Goal: Transaction & Acquisition: Purchase product/service

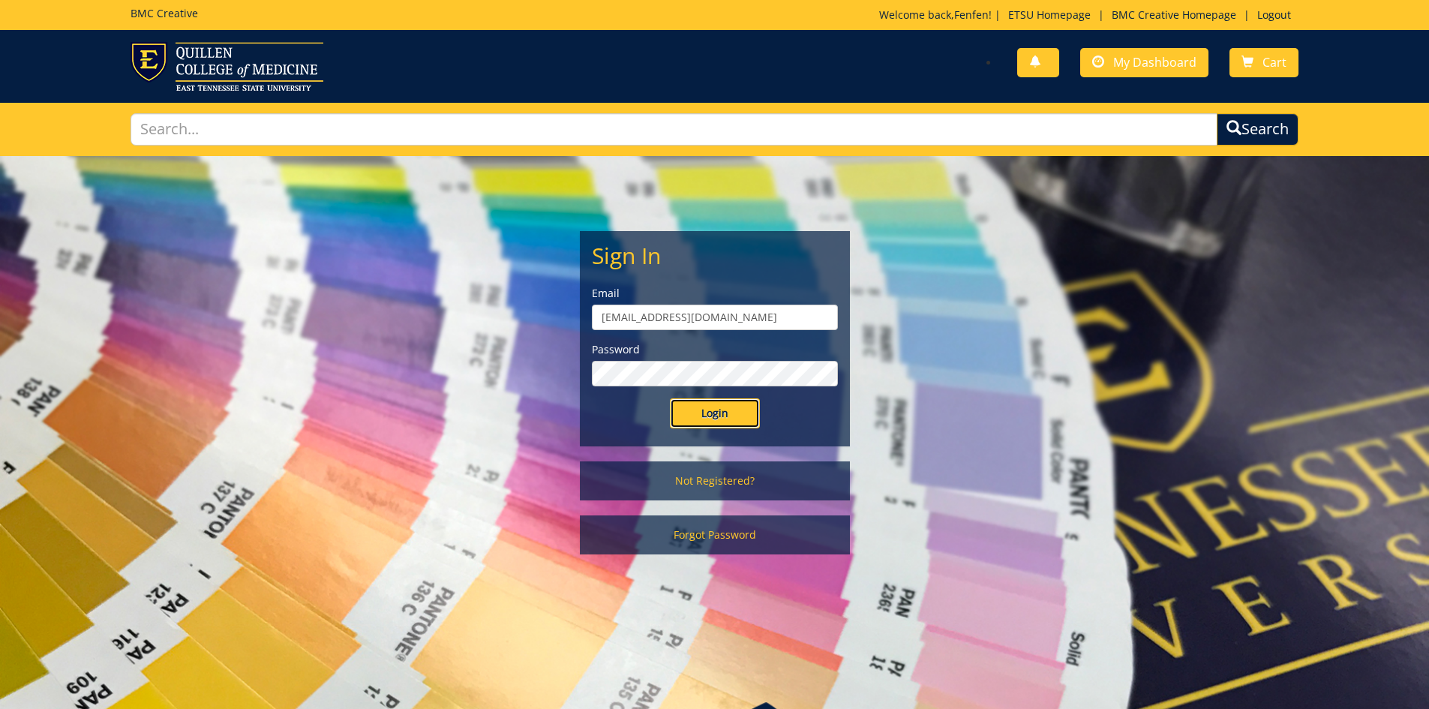
click at [691, 417] on input "Login" at bounding box center [715, 413] width 90 height 30
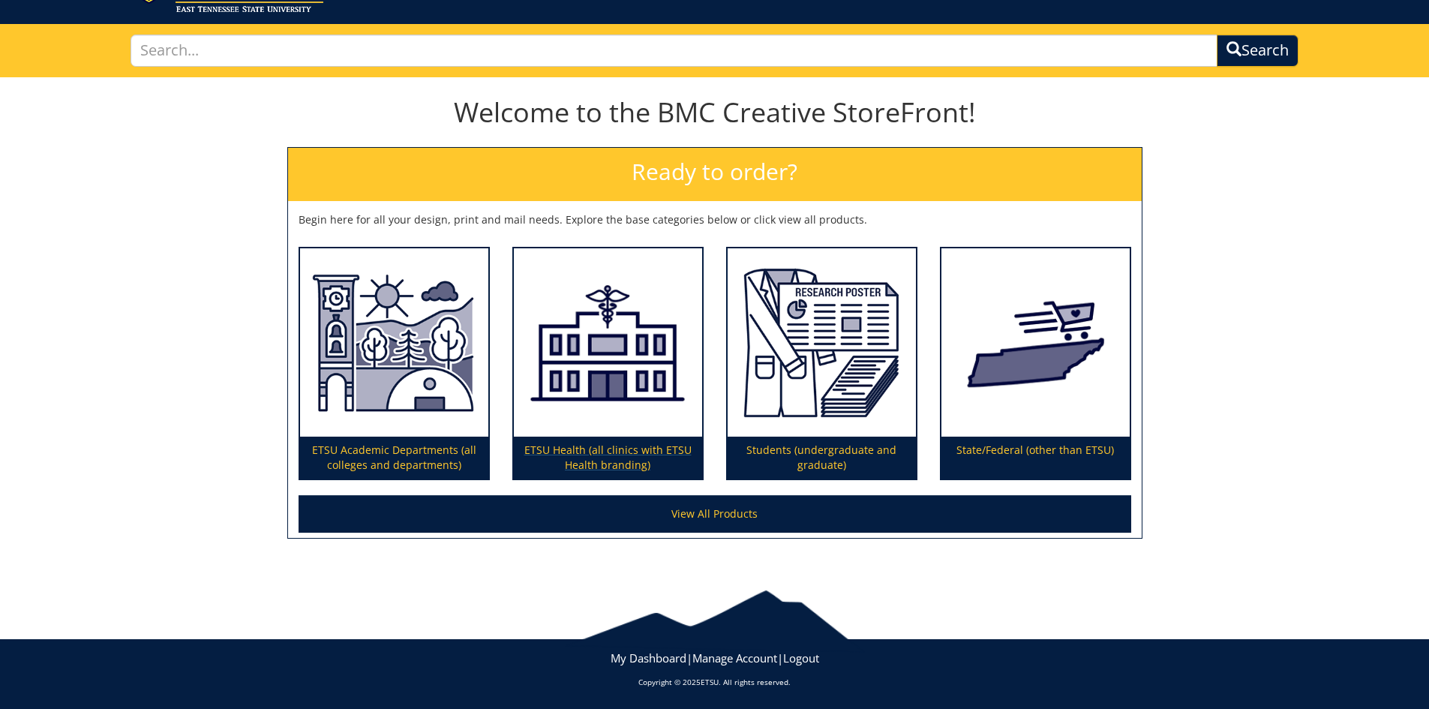
scroll to position [80, 0]
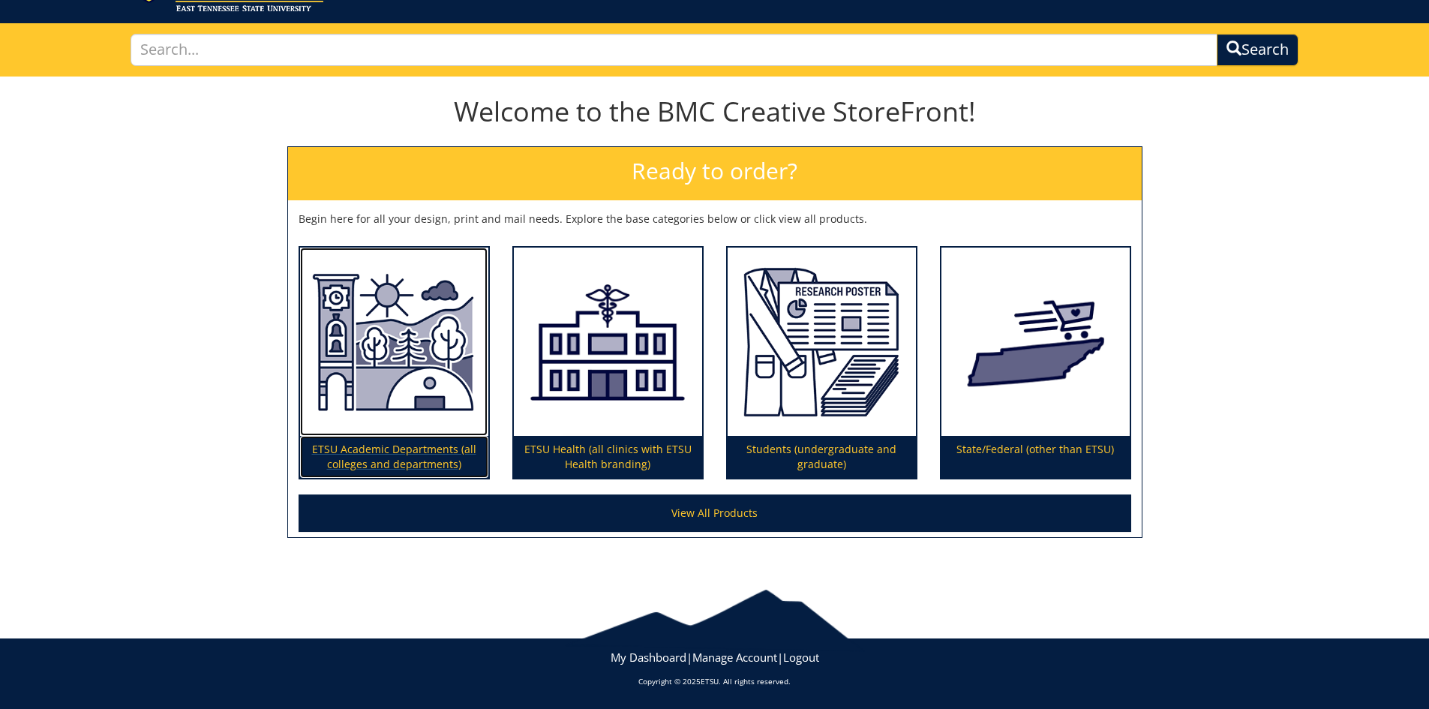
click at [384, 454] on p "ETSU Academic Departments (all colleges and departments)" at bounding box center [394, 457] width 188 height 42
click at [273, 512] on div "Welcome to the BMC Creative StoreFront! Ready to order? Begin here for all your…" at bounding box center [714, 323] width 1429 height 482
click at [404, 455] on p "ETSU Academic Departments (all colleges and departments)" at bounding box center [394, 457] width 188 height 42
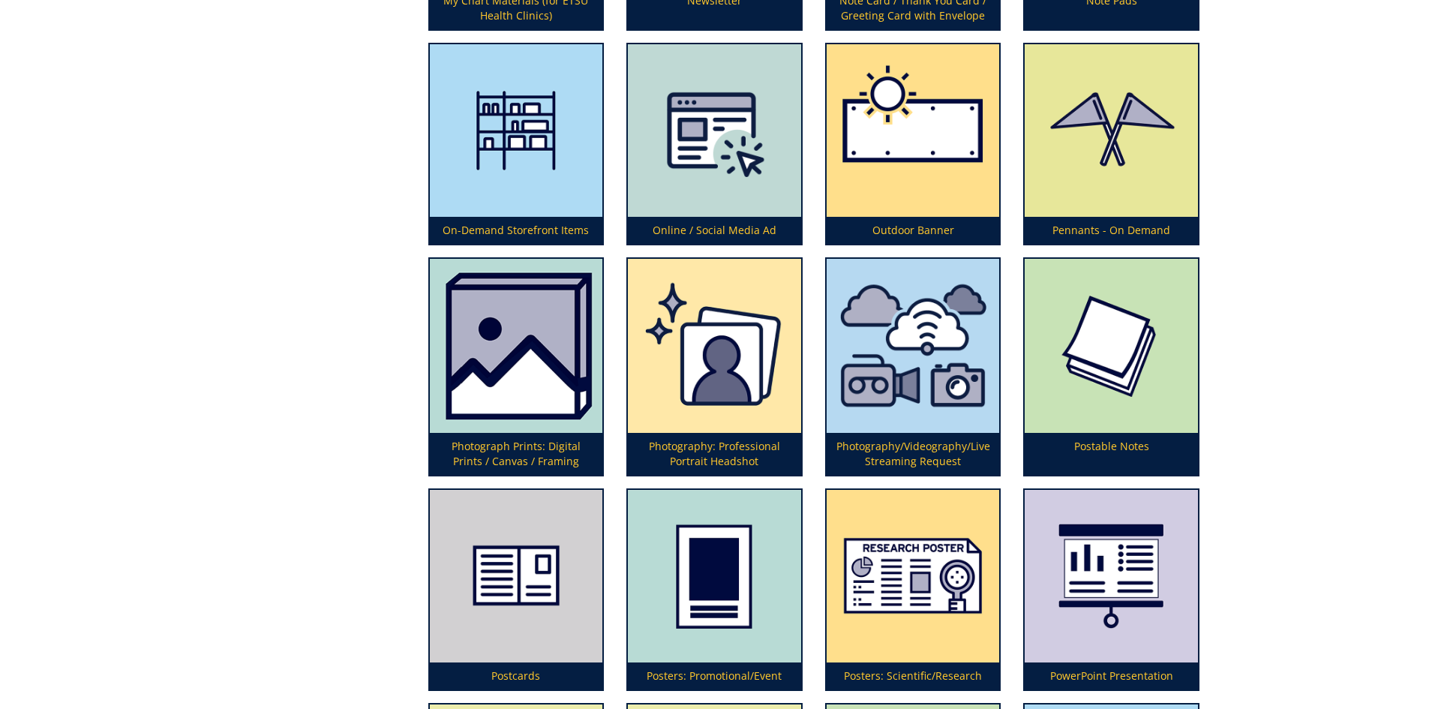
scroll to position [3675, 0]
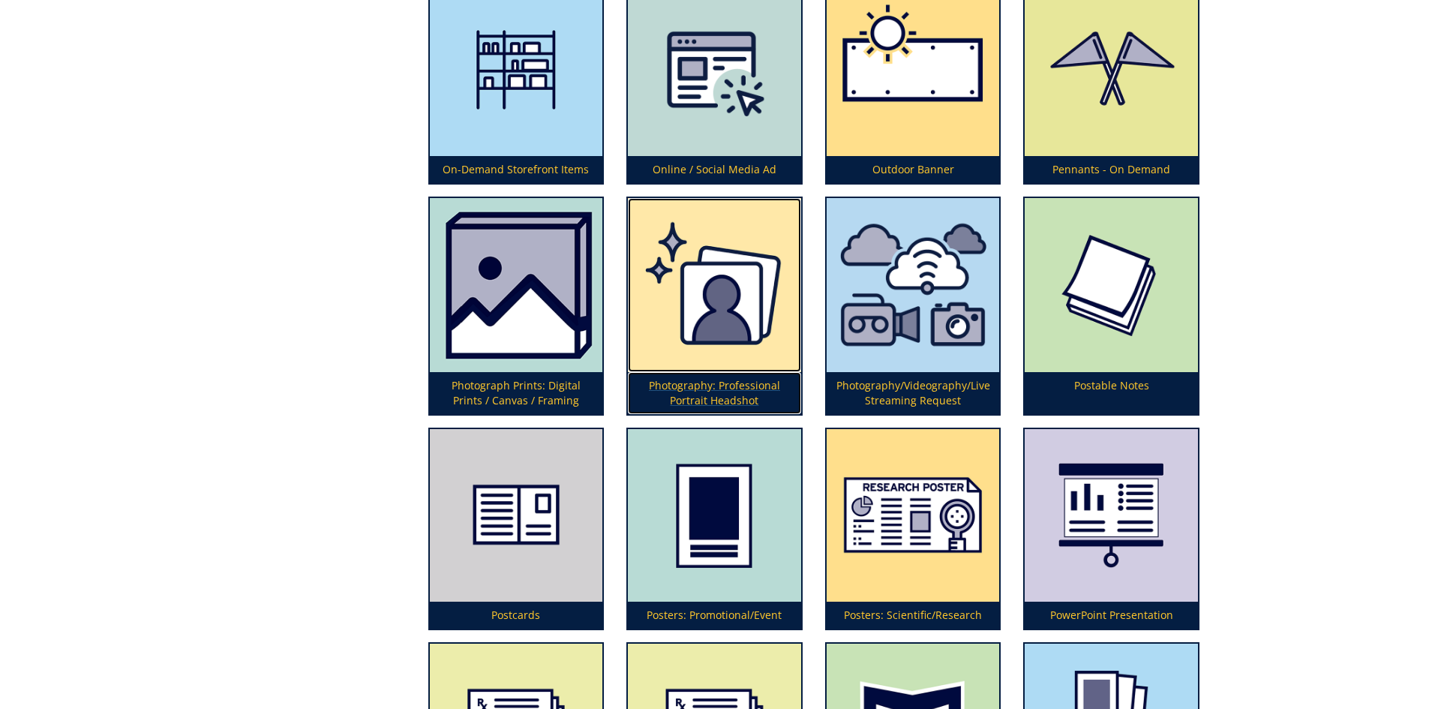
click at [714, 287] on img at bounding box center [714, 285] width 173 height 174
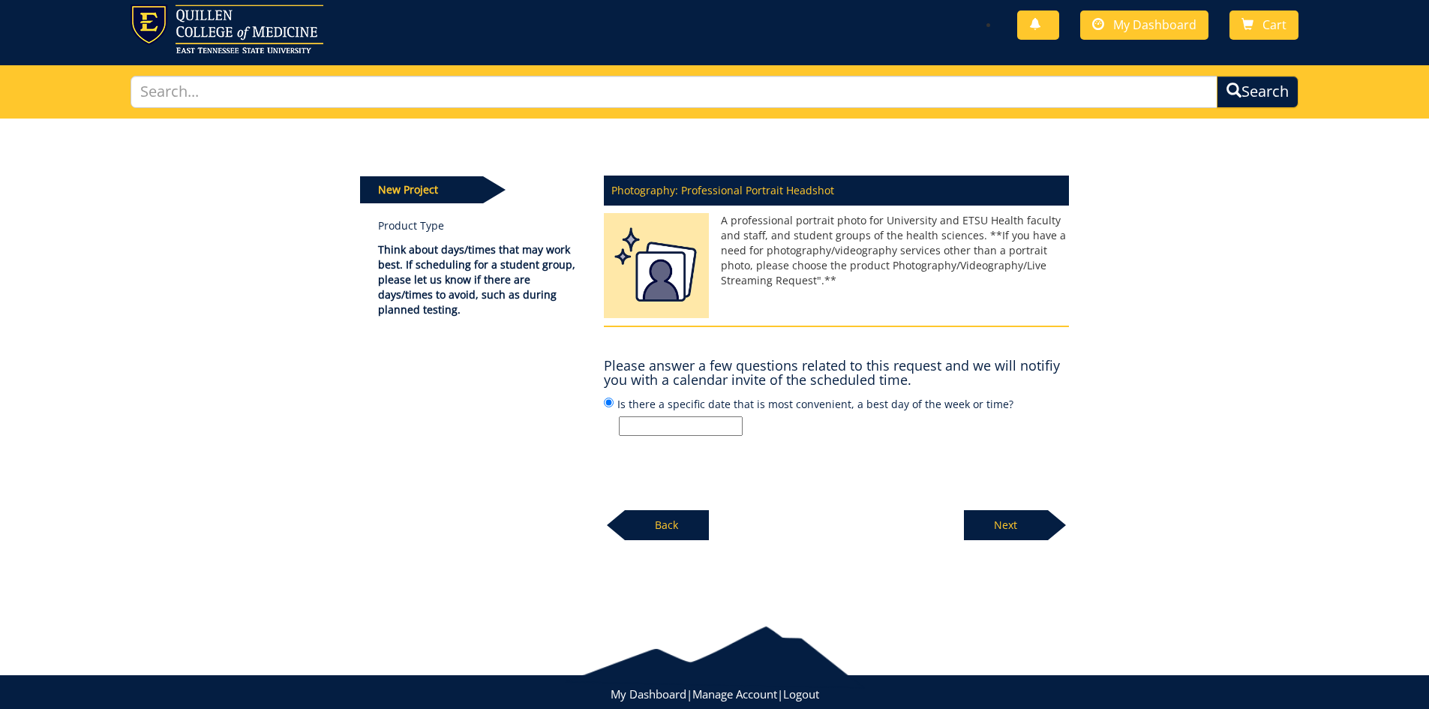
scroll to position [74, 0]
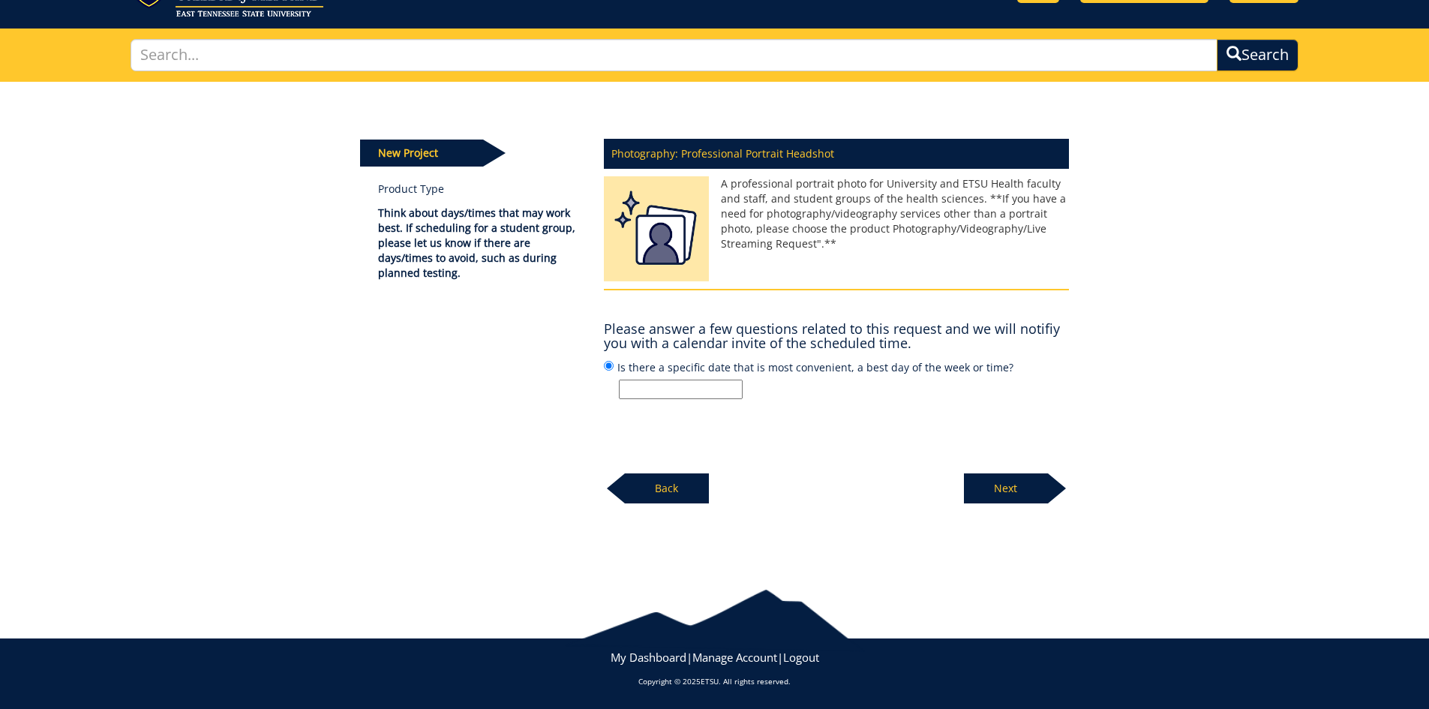
click at [806, 327] on h4 "Please answer a few questions related to this request and we will notifiy you w…" at bounding box center [836, 337] width 465 height 30
click at [656, 393] on input "Is there a specific date that is most convenient, a best day of the week or tim…" at bounding box center [681, 390] width 124 height 20
type input "Tuesday/Thursday"
click at [1017, 491] on p "Next" at bounding box center [1006, 488] width 84 height 30
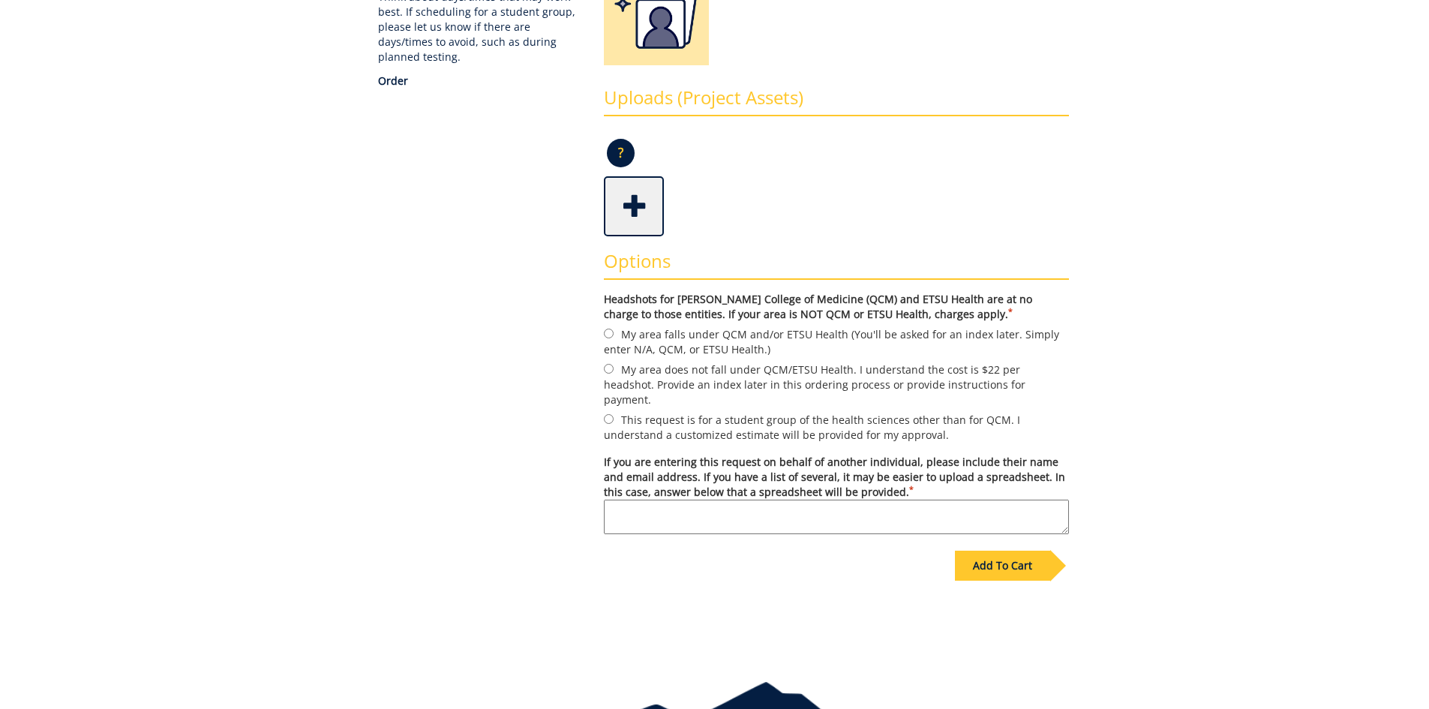
scroll to position [300, 0]
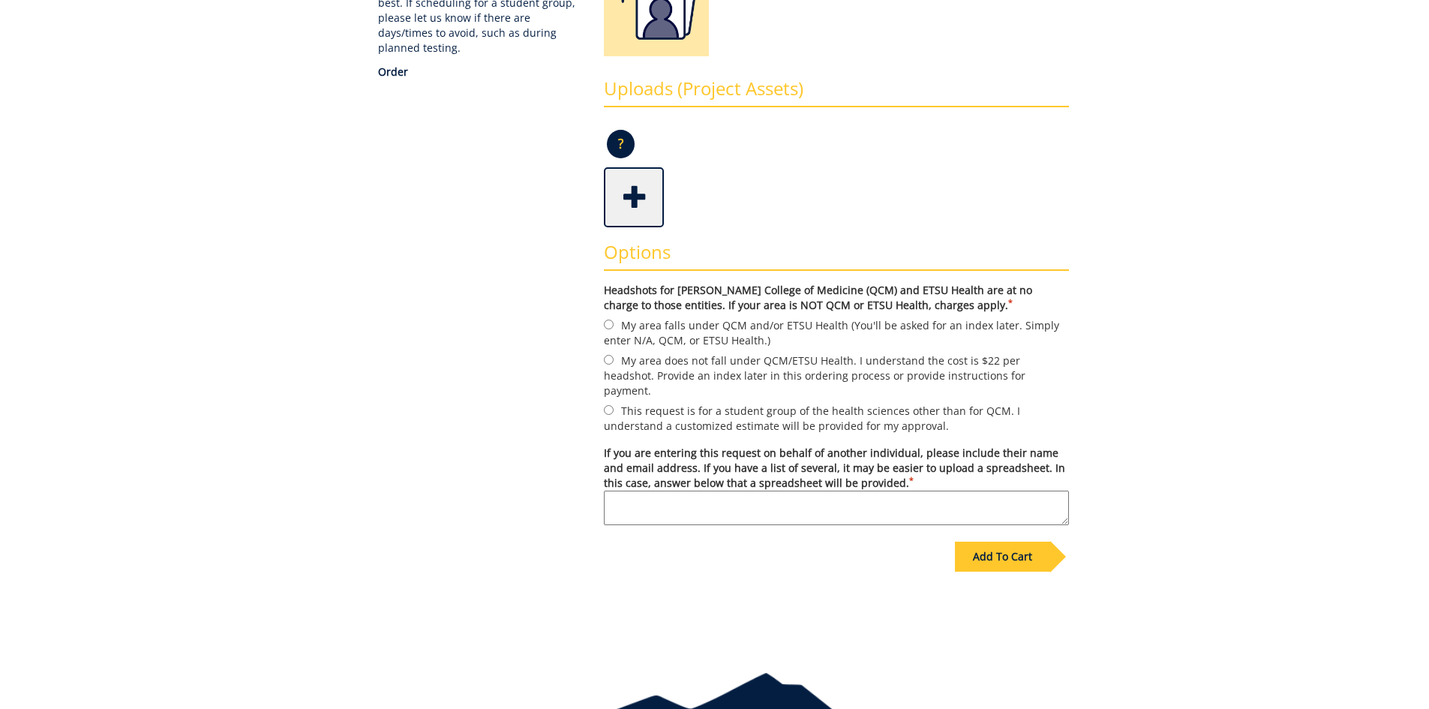
click at [668, 305] on label "Headshots for Quillen College of Medicine (QCM) and ETSU Health are at no charg…" at bounding box center [836, 298] width 465 height 30
click at [607, 362] on input "My area does not fall under QCM/ETSU Health. I understand the cost is $22 per h…" at bounding box center [609, 360] width 10 height 10
radio input "true"
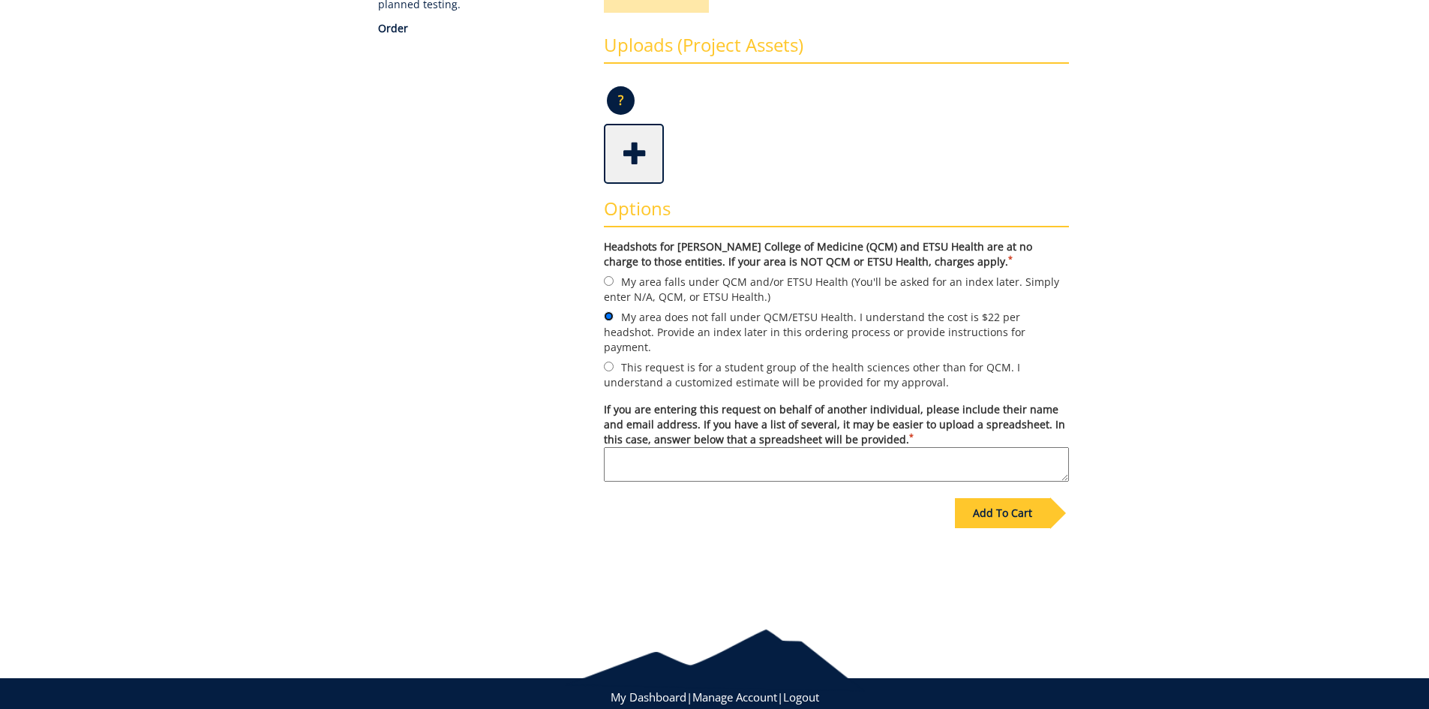
scroll to position [368, 0]
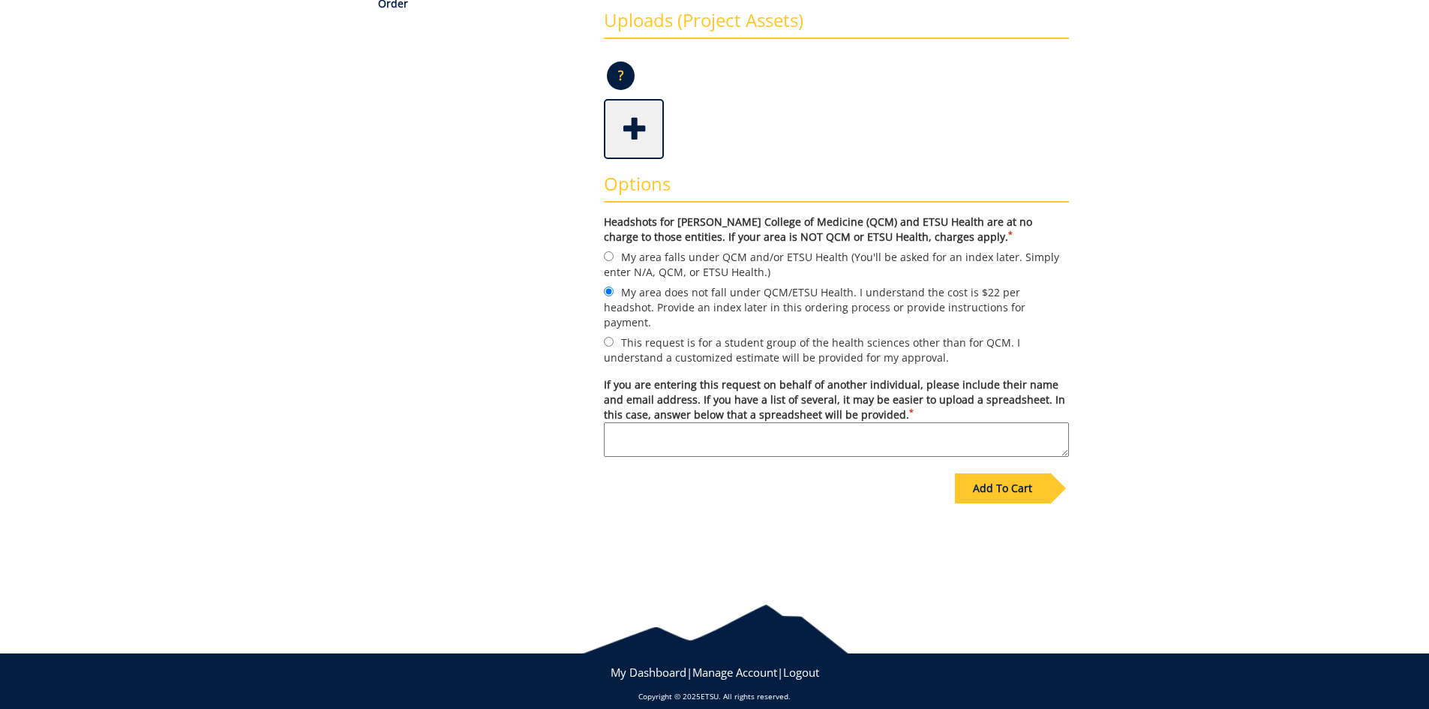
click at [1005, 479] on div "Add To Cart" at bounding box center [1002, 488] width 95 height 30
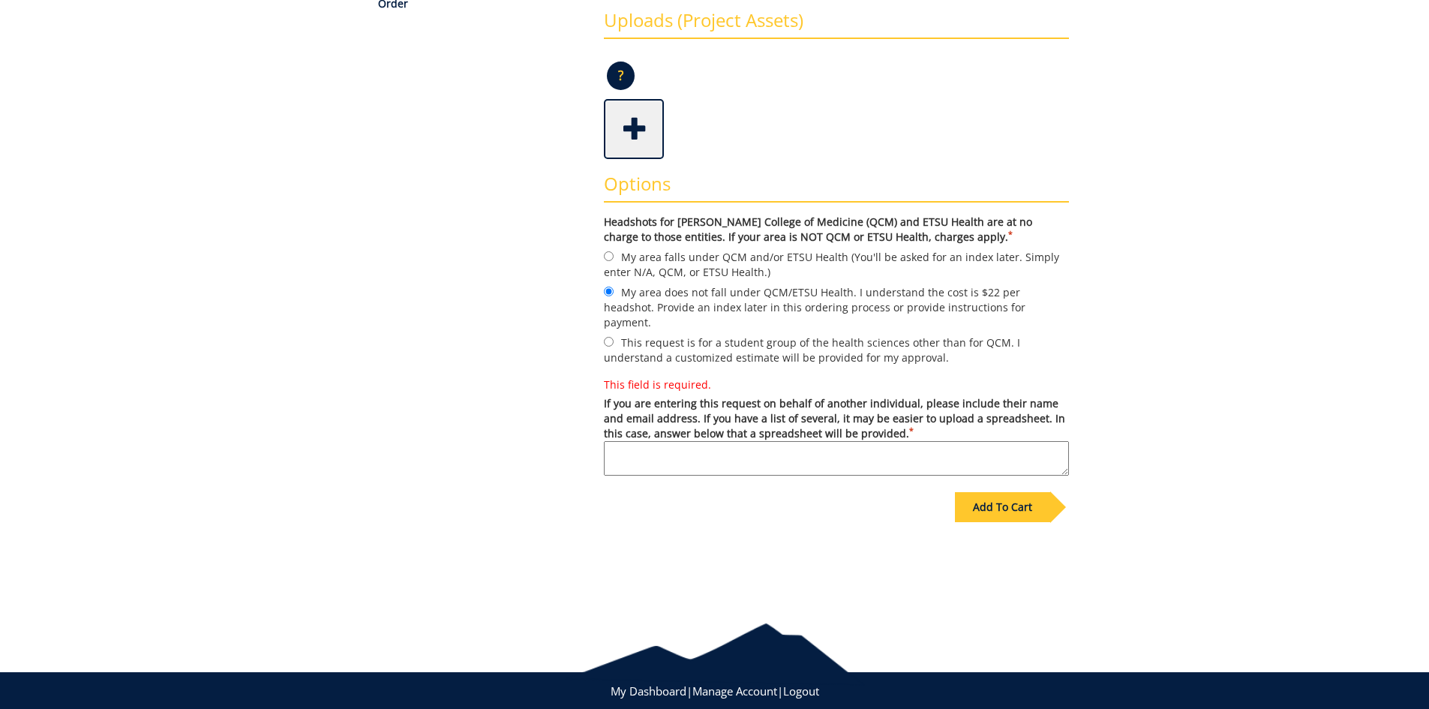
click at [731, 441] on textarea "This field is required. If you are entering this request on behalf of another i…" at bounding box center [836, 458] width 465 height 35
click at [673, 441] on textarea "This field is required. If you are entering this request on behalf of another i…" at bounding box center [836, 458] width 465 height 35
click at [668, 441] on textarea "This field is required. If you are entering this request on behalf of another i…" at bounding box center [836, 458] width 465 height 35
click at [667, 441] on textarea "This field is required. If you are entering this request on behalf of another i…" at bounding box center [836, 458] width 465 height 35
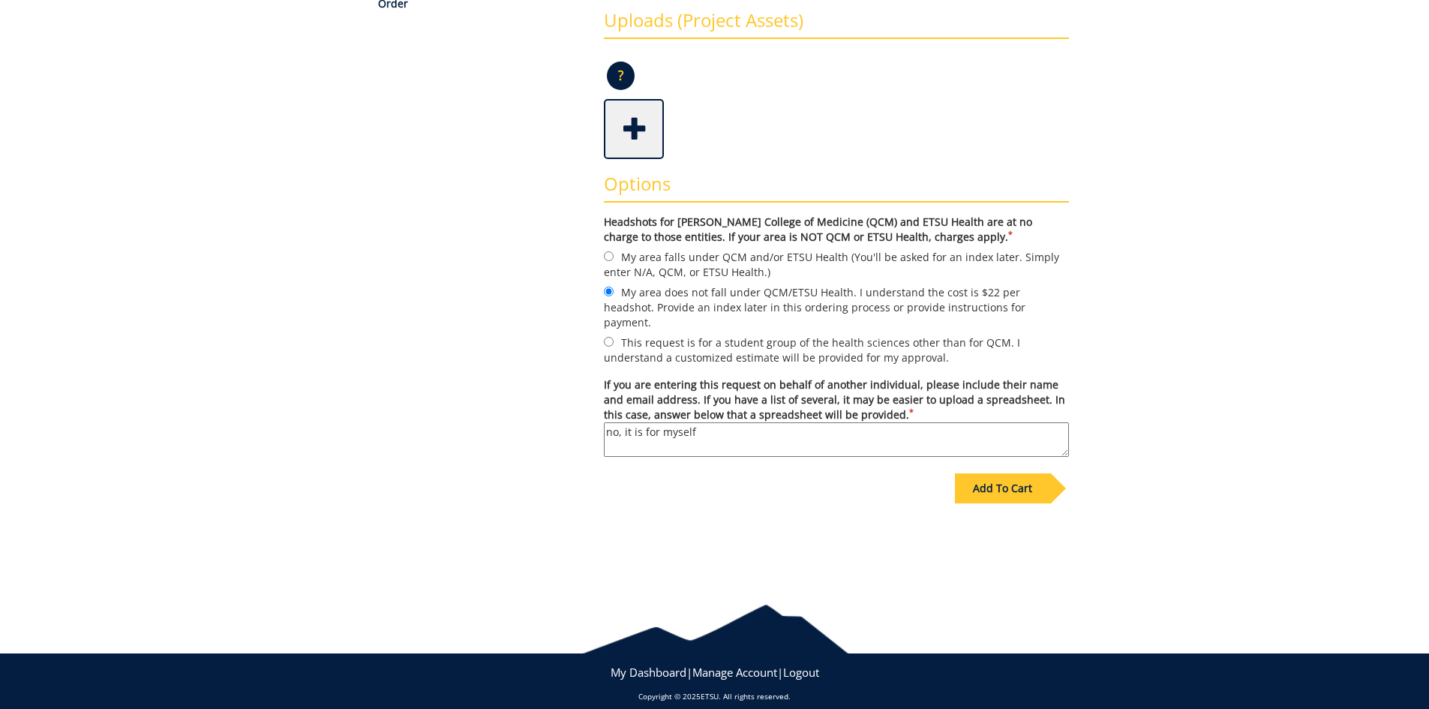
type textarea "no, it is for myself"
click at [987, 473] on div "Add To Cart" at bounding box center [1002, 488] width 95 height 30
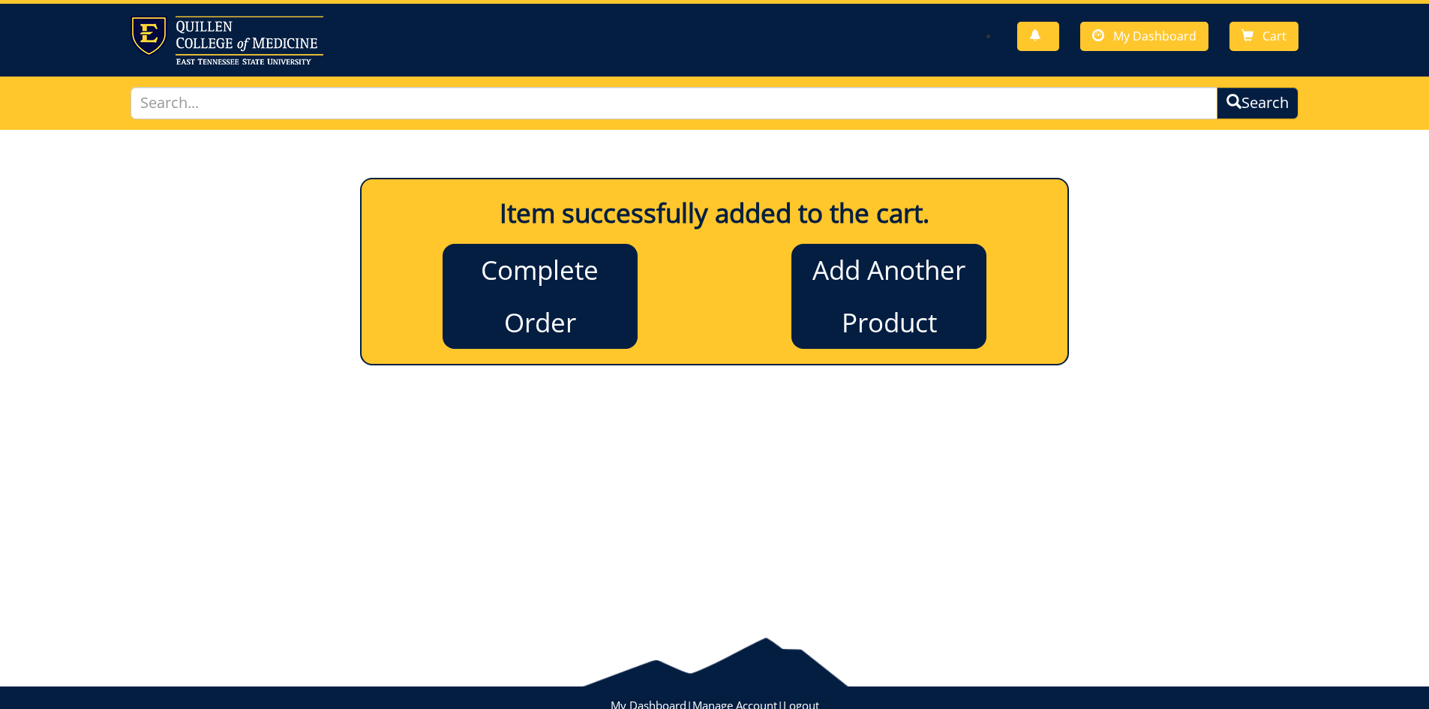
scroll to position [0, 0]
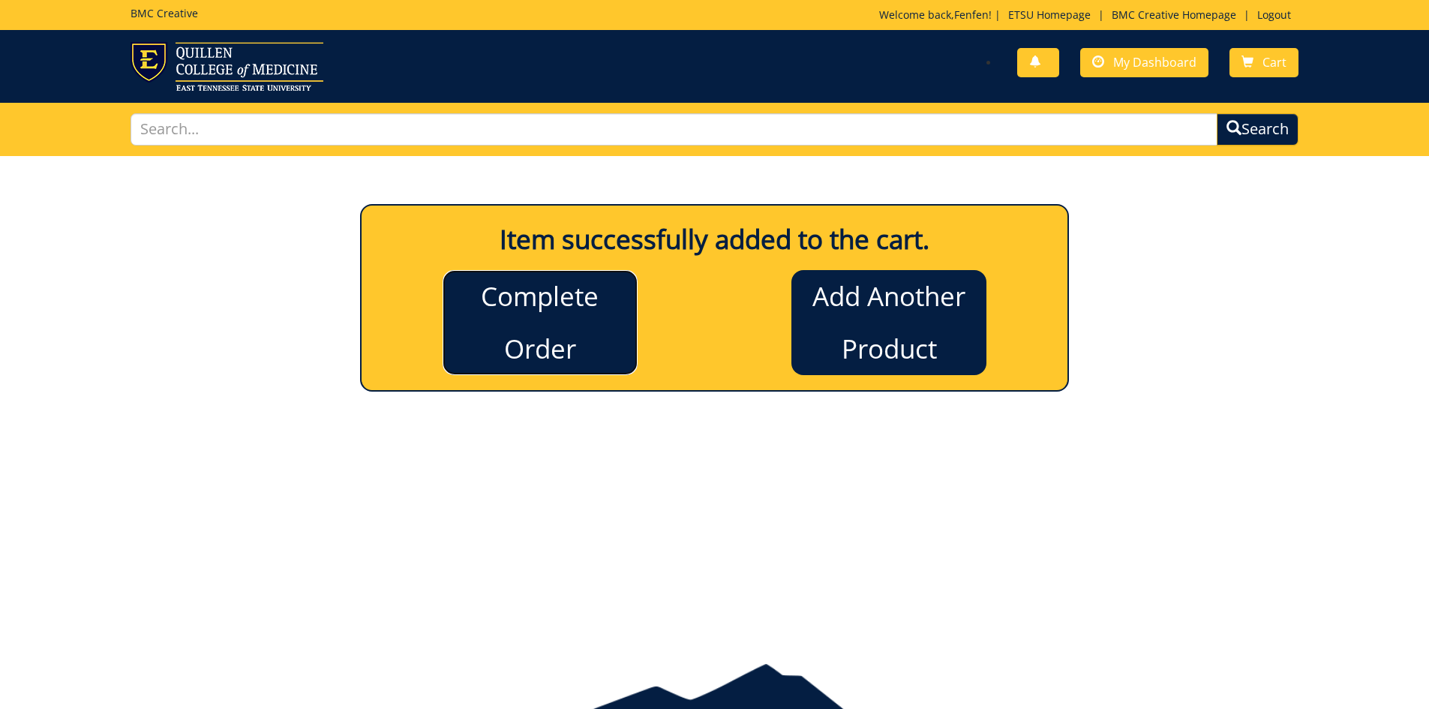
click at [575, 332] on link "Complete Order" at bounding box center [540, 322] width 195 height 105
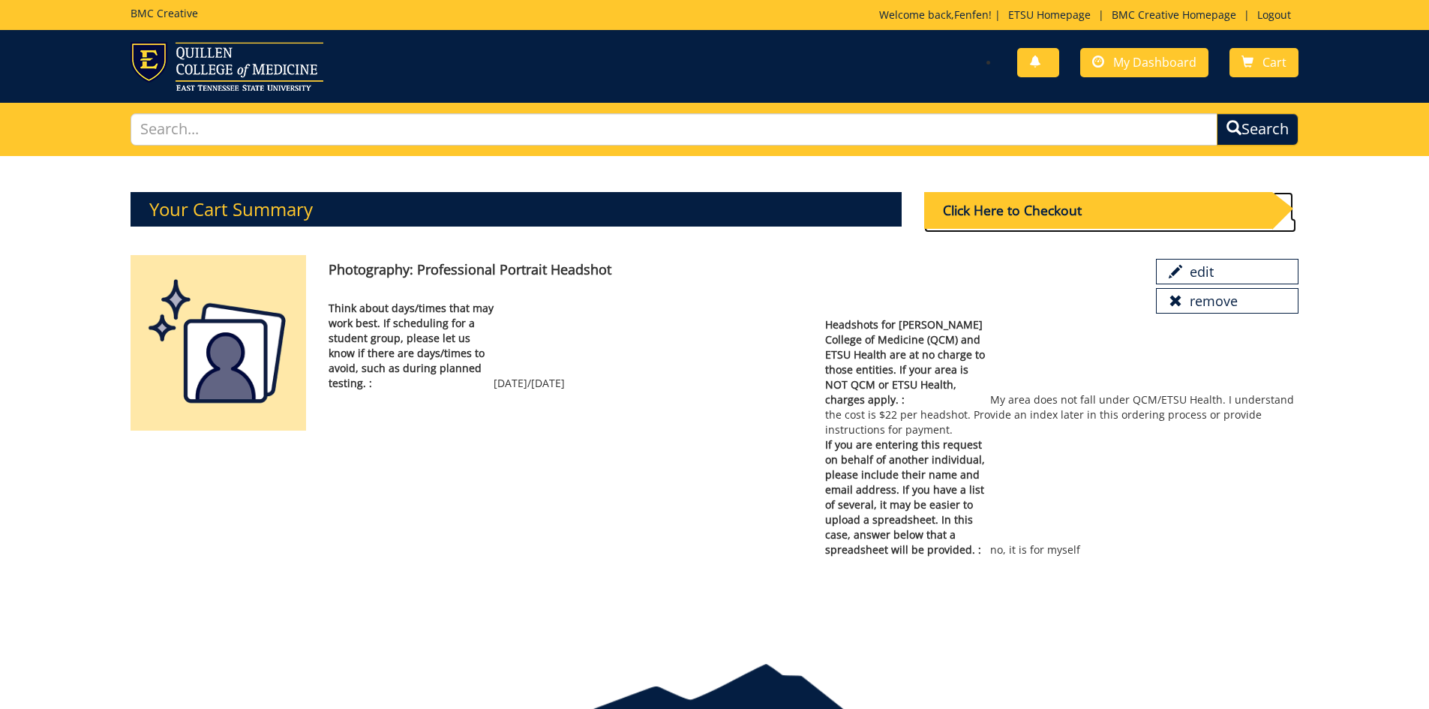
click at [1034, 213] on div "Click Here to Checkout" at bounding box center [1098, 210] width 348 height 37
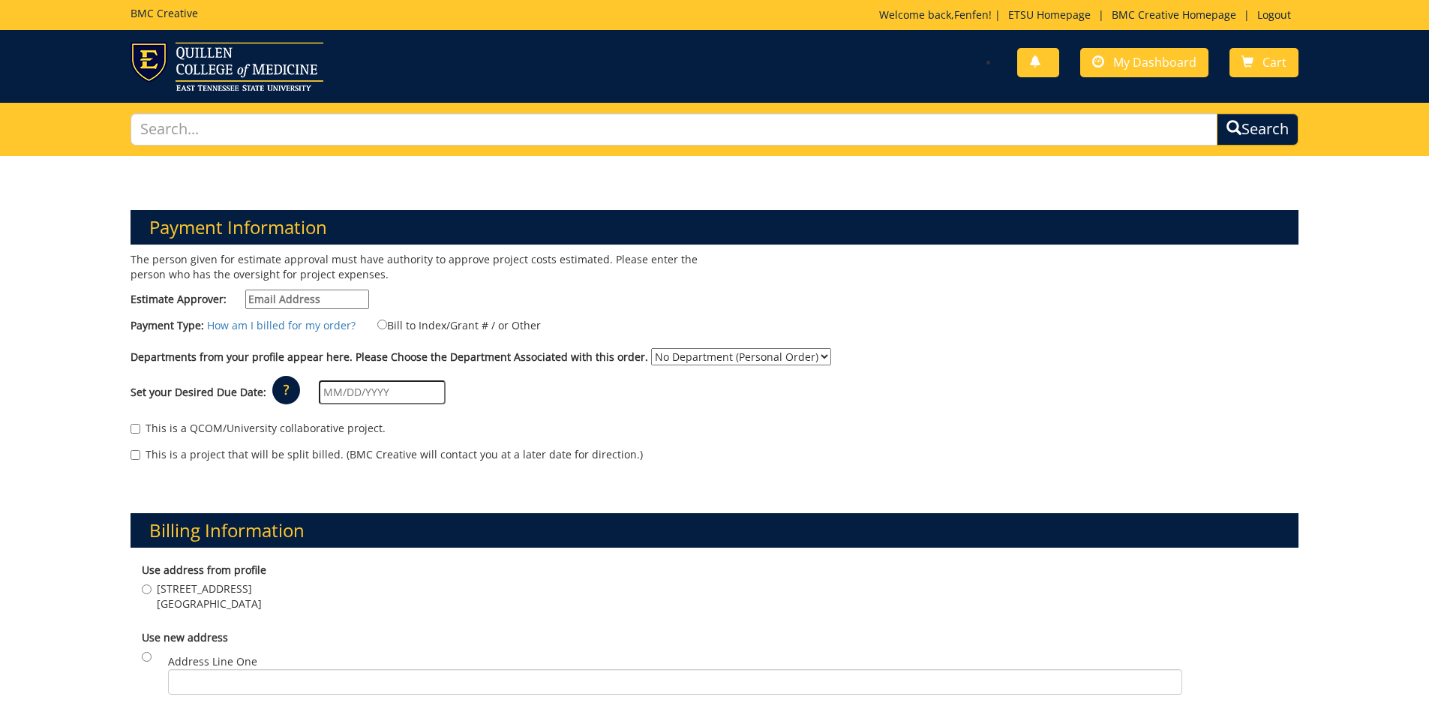
click at [278, 302] on input "Estimate Approver:" at bounding box center [307, 300] width 124 height 20
click at [173, 259] on p "The person given for estimate approval must have authority to approve project c…" at bounding box center [417, 267] width 573 height 30
click at [139, 276] on p "The person given for estimate approval must have authority to approve project c…" at bounding box center [417, 267] width 573 height 30
click at [173, 294] on label "Estimate Approver:" at bounding box center [250, 300] width 239 height 20
click at [245, 294] on input "Estimate Approver:" at bounding box center [307, 300] width 124 height 20
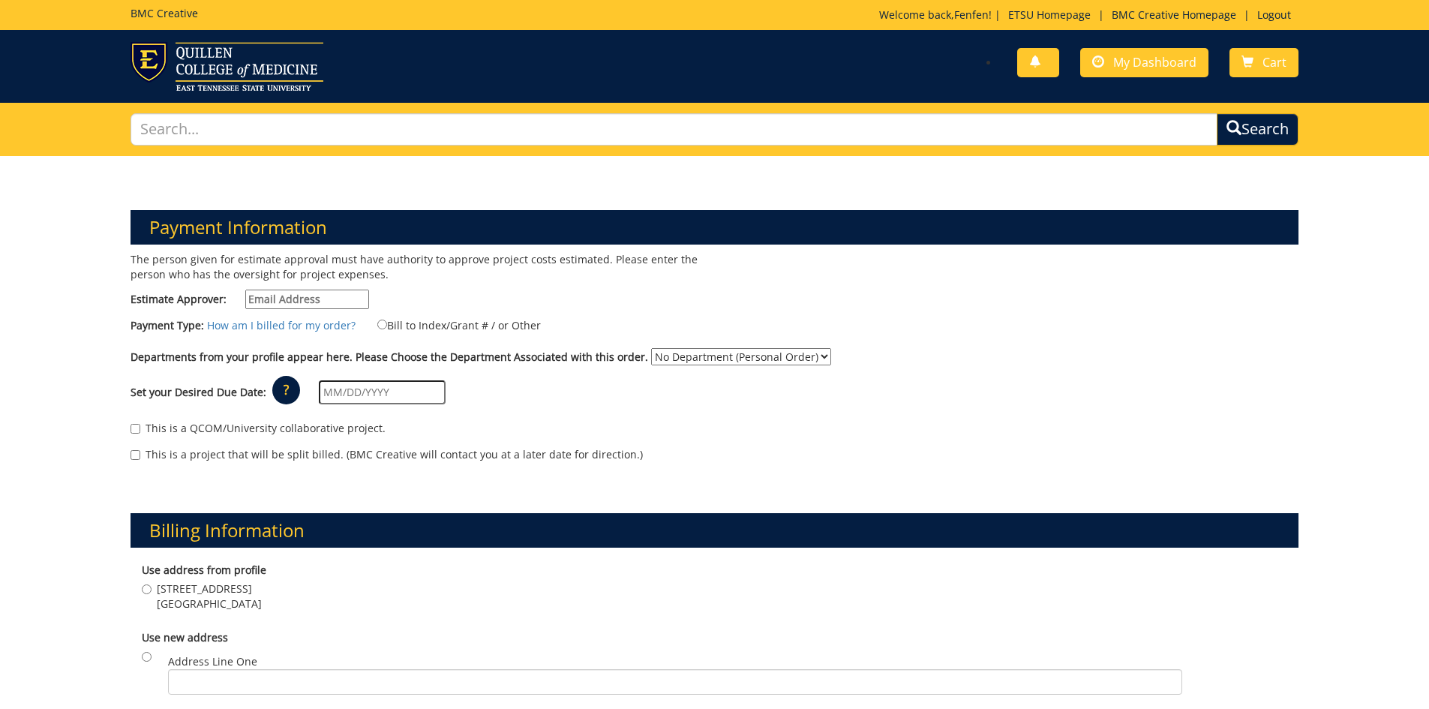
click at [267, 300] on input "Estimate Approver:" at bounding box center [307, 300] width 124 height 20
paste input "JOHNSONK@etsu.edu"
type input "JOHNSONK@etsu.edu"
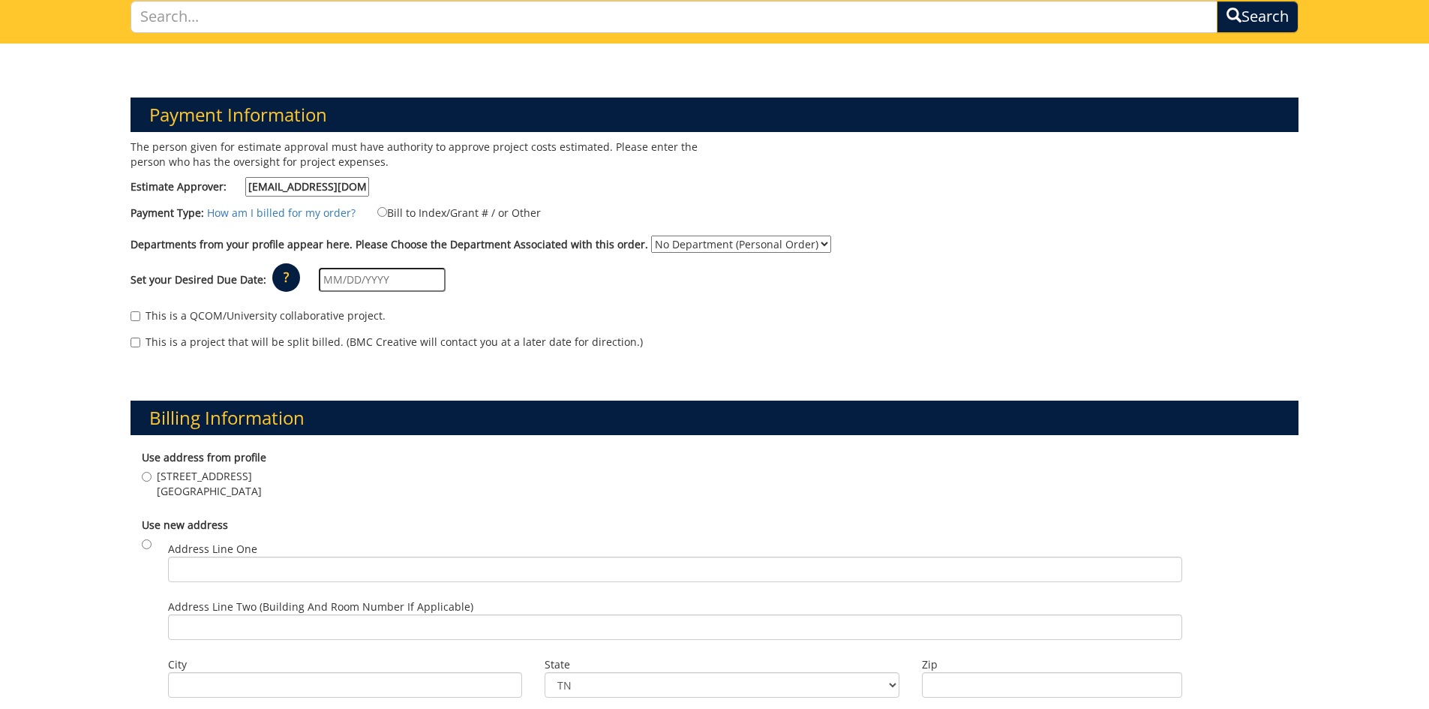
scroll to position [150, 0]
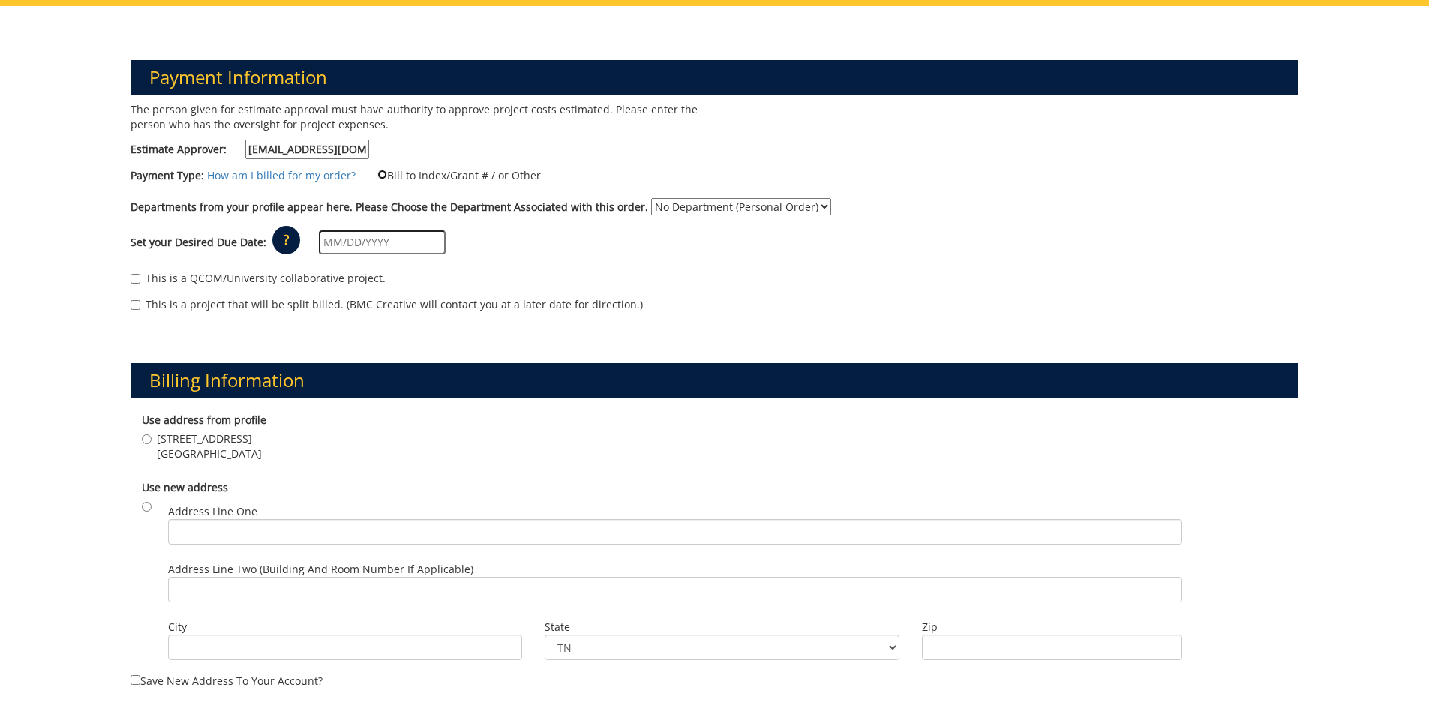
click at [380, 176] on input "Bill to Index/Grant # / or Other" at bounding box center [382, 175] width 10 height 10
radio input "true"
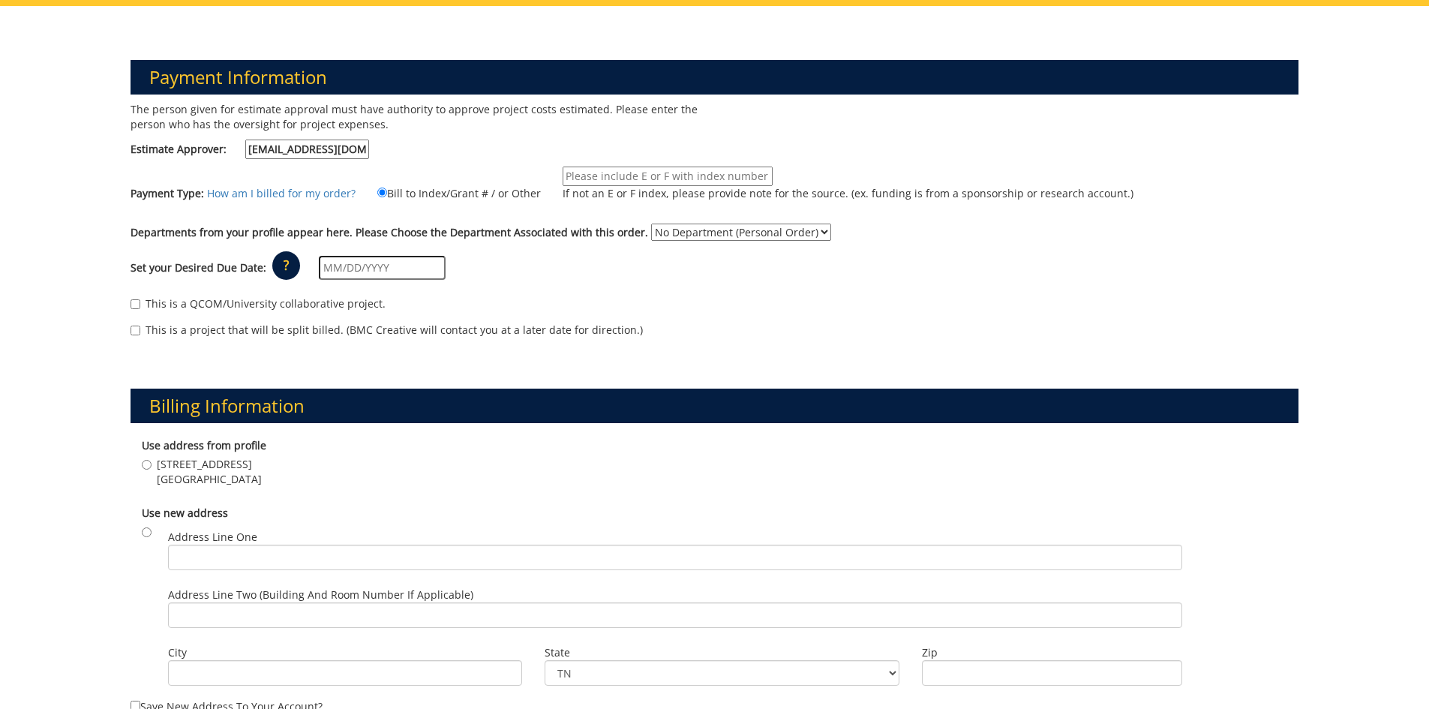
click at [699, 233] on select "No Department (Personal Order)" at bounding box center [741, 232] width 180 height 17
click at [958, 245] on div "Departments from your profile appear here. Please Choose the Department Associa…" at bounding box center [714, 236] width 1191 height 24
click at [802, 231] on select "No Department (Personal Order)" at bounding box center [741, 232] width 180 height 17
click at [651, 224] on select "No Department (Personal Order)" at bounding box center [741, 232] width 180 height 17
click at [746, 233] on select "No Department (Personal Order)" at bounding box center [741, 232] width 180 height 17
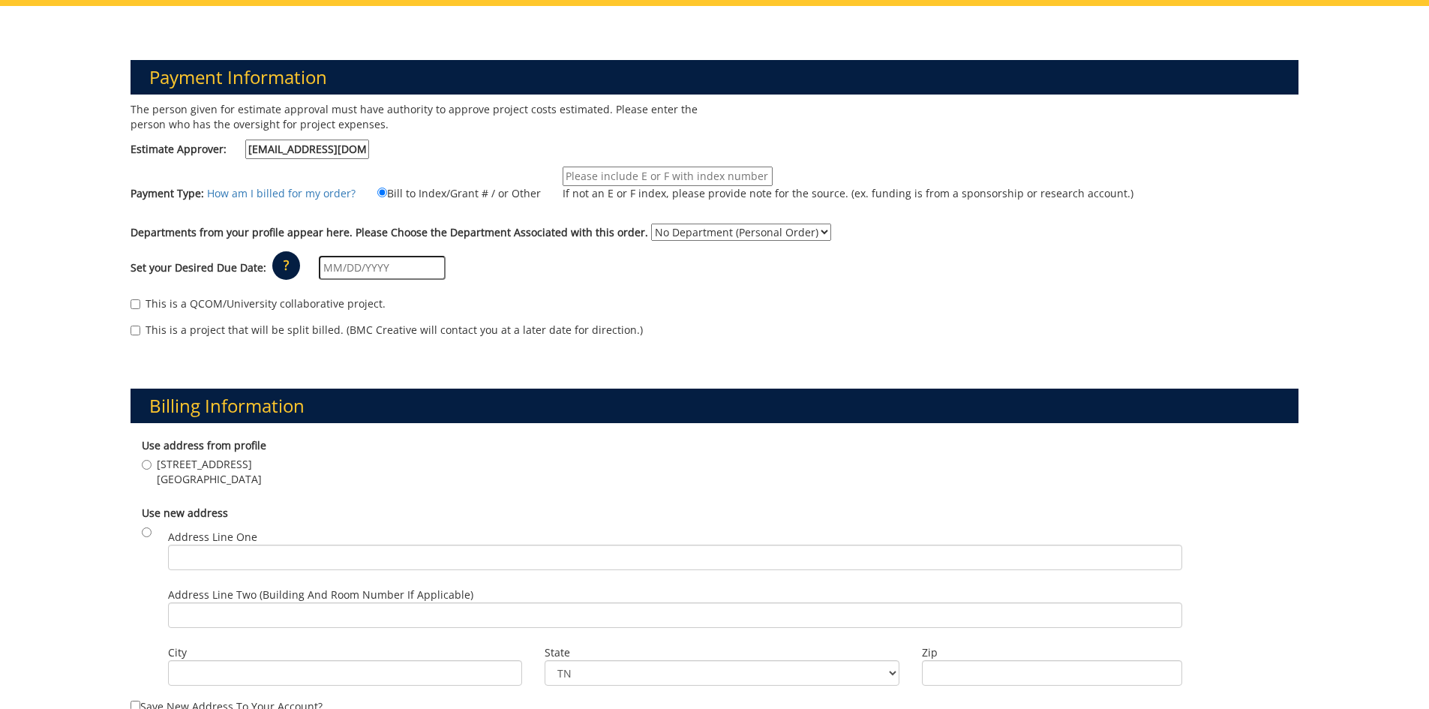
click at [498, 239] on label "Departments from your profile appear here. Please Choose the Department Associa…" at bounding box center [390, 232] width 518 height 15
click at [651, 239] on select "No Department (Personal Order)" at bounding box center [741, 232] width 180 height 17
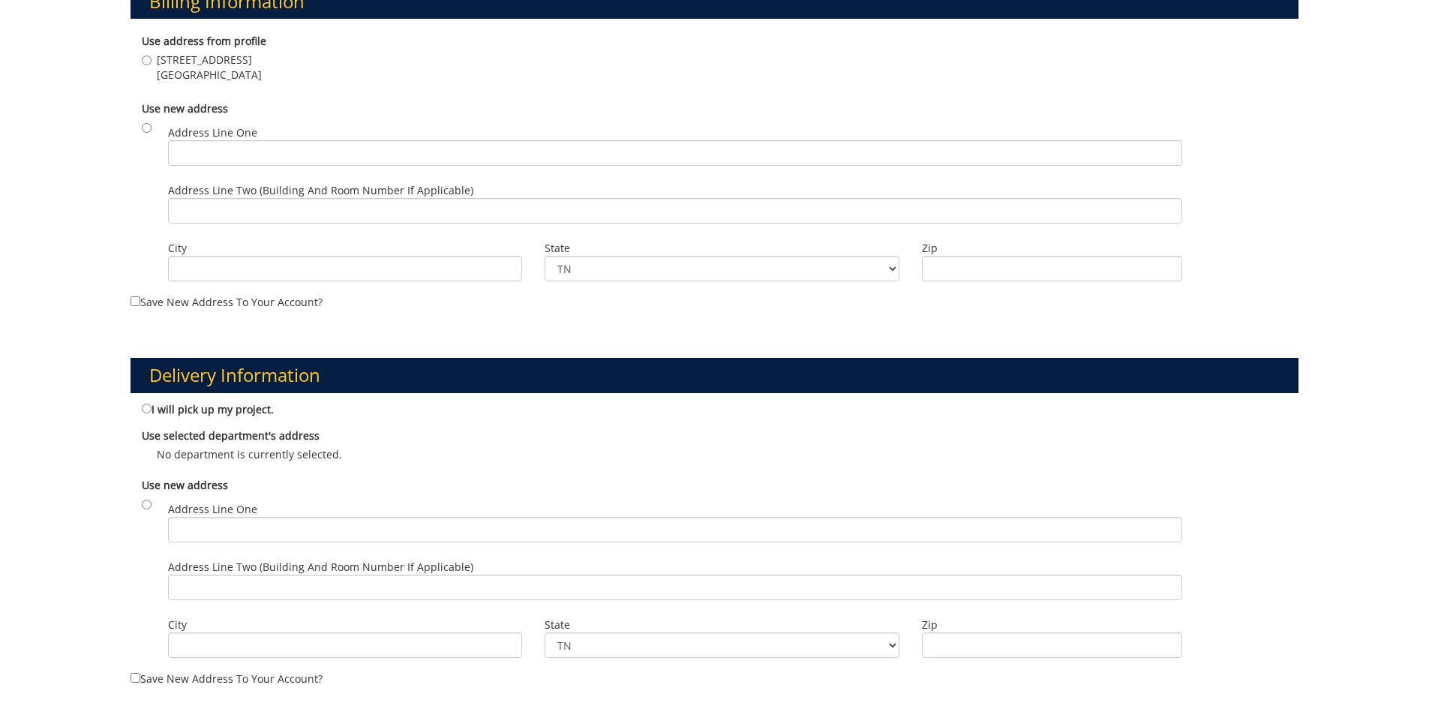
scroll to position [179, 0]
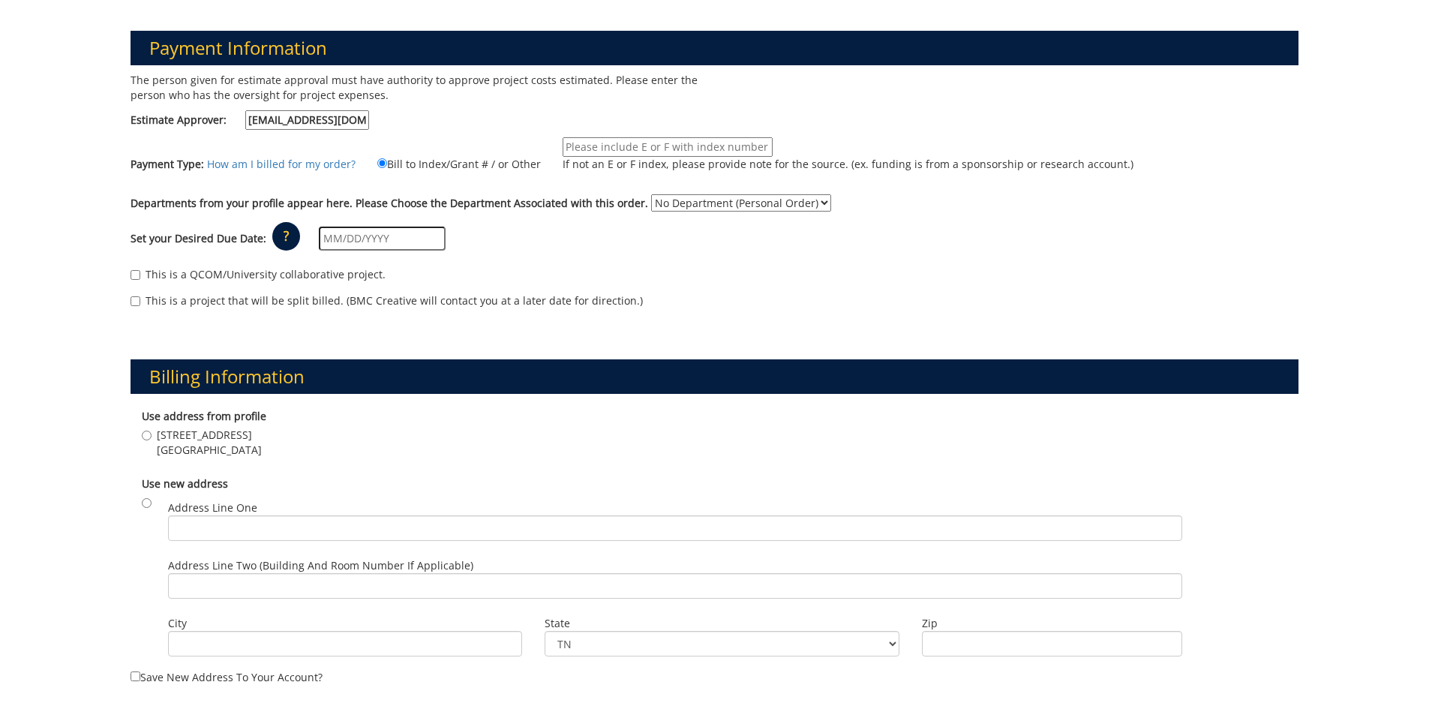
click at [577, 143] on input "If not an E or F index, please provide note for the source. (ex. funding is fro…" at bounding box center [668, 147] width 210 height 20
click at [577, 146] on input "If not an E or F index, please provide note for the source. (ex. funding is fro…" at bounding box center [668, 147] width 210 height 20
click at [525, 200] on label "Departments from your profile appear here. Please Choose the Department Associa…" at bounding box center [390, 203] width 518 height 15
click at [651, 200] on select "No Department (Personal Order)" at bounding box center [741, 202] width 180 height 17
click at [541, 267] on div "This is a QCOM/University collaborative project." at bounding box center [715, 278] width 1169 height 23
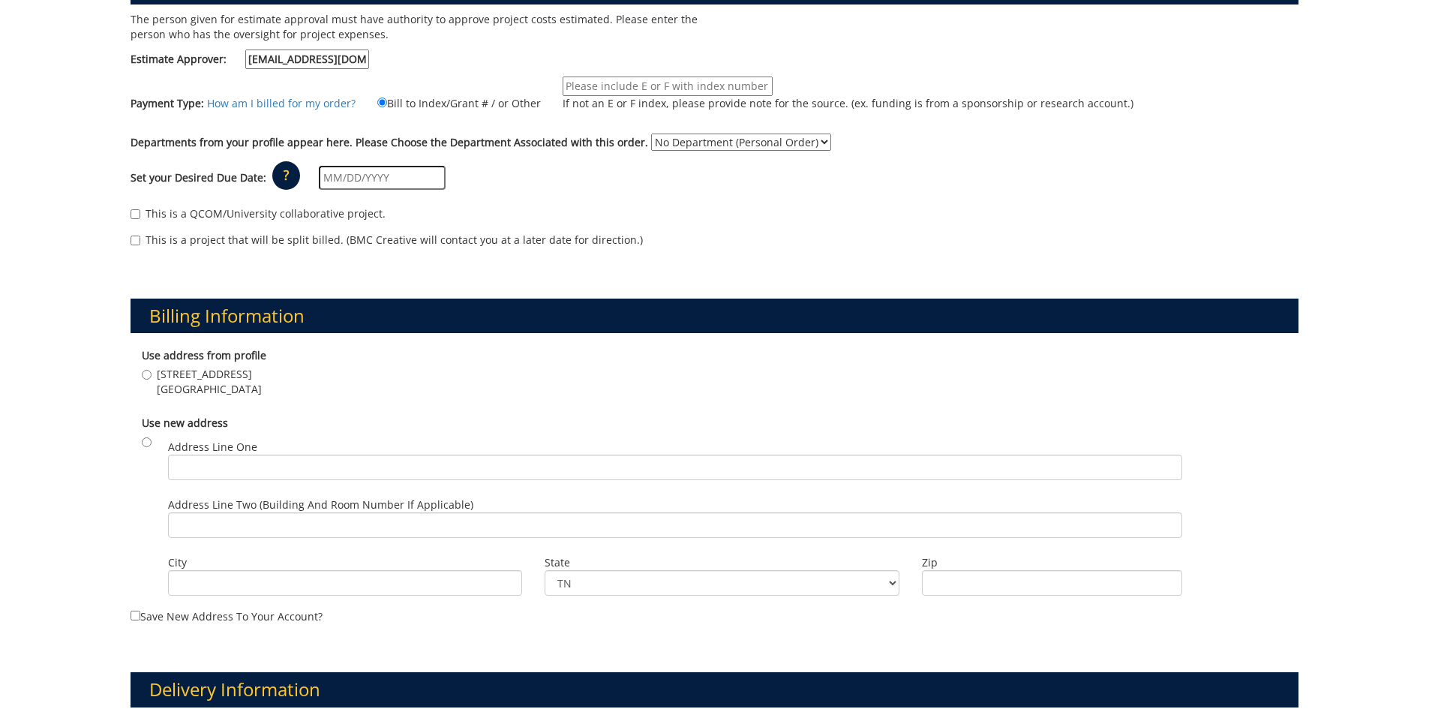
scroll to position [254, 0]
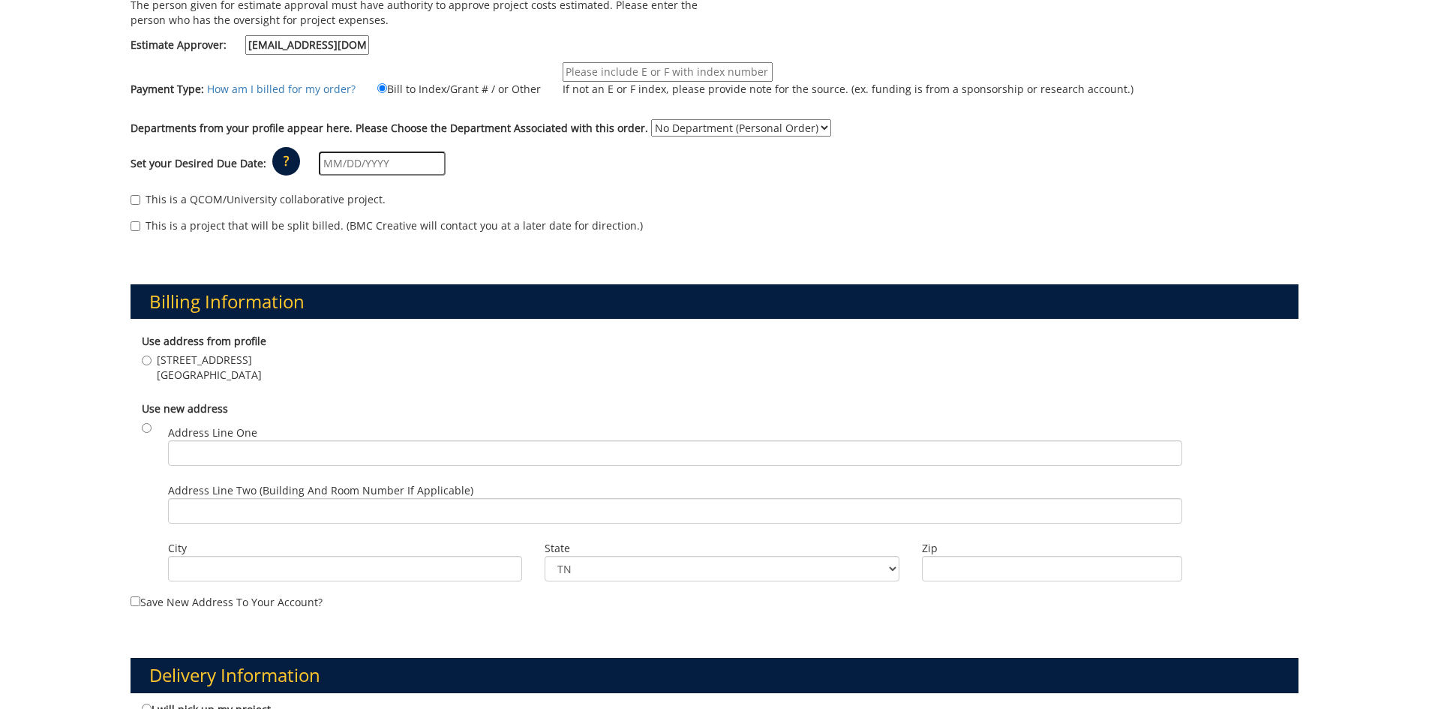
click at [751, 128] on select "No Department (Personal Order)" at bounding box center [741, 127] width 180 height 17
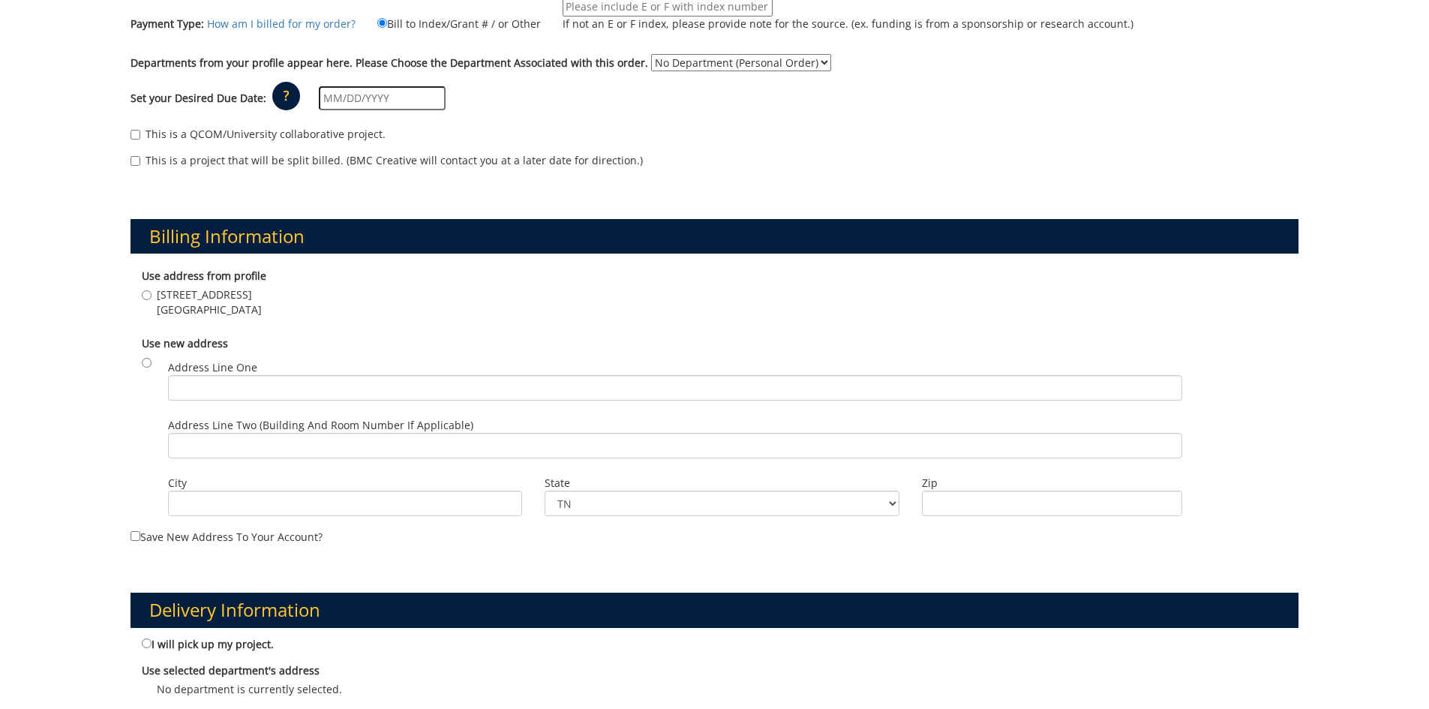
scroll to position [404, 0]
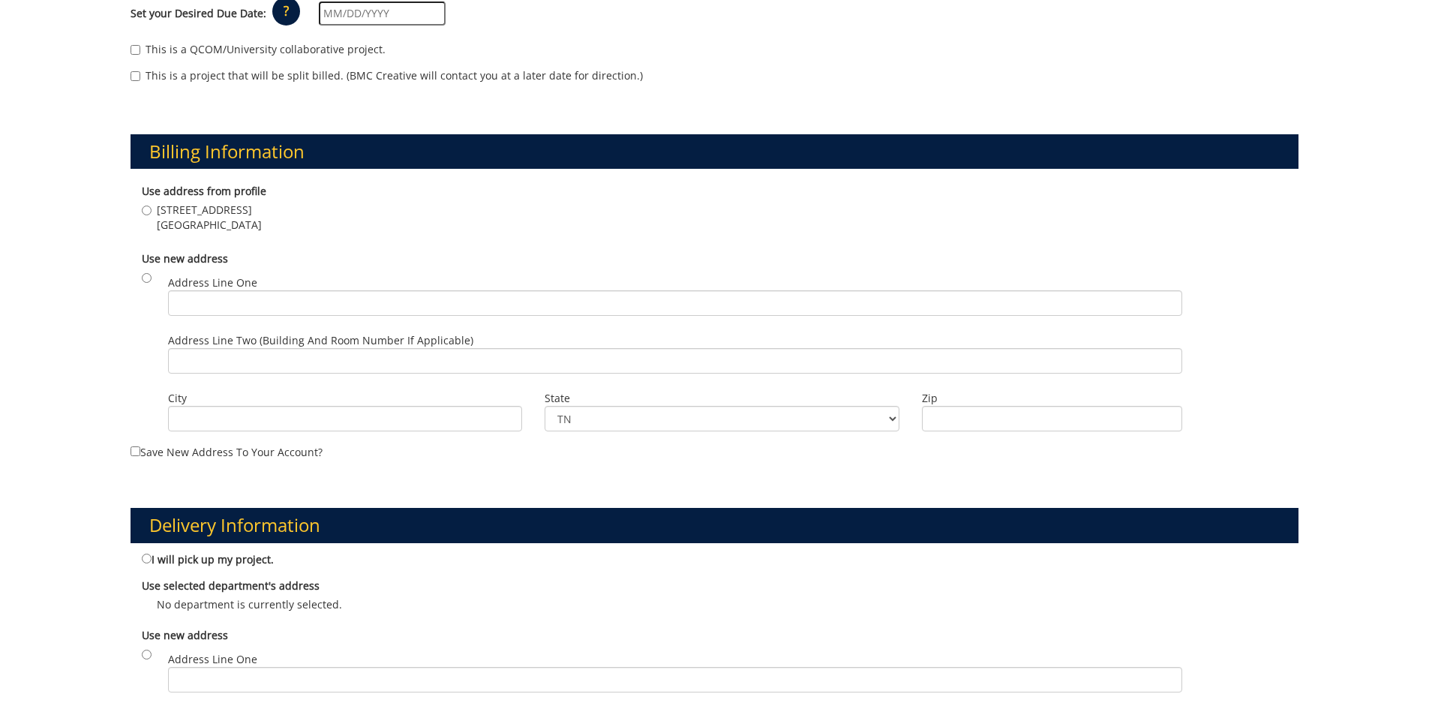
click at [58, 206] on div "Payment Information The person given for estimate approval must have authority …" at bounding box center [714, 458] width 1429 height 1412
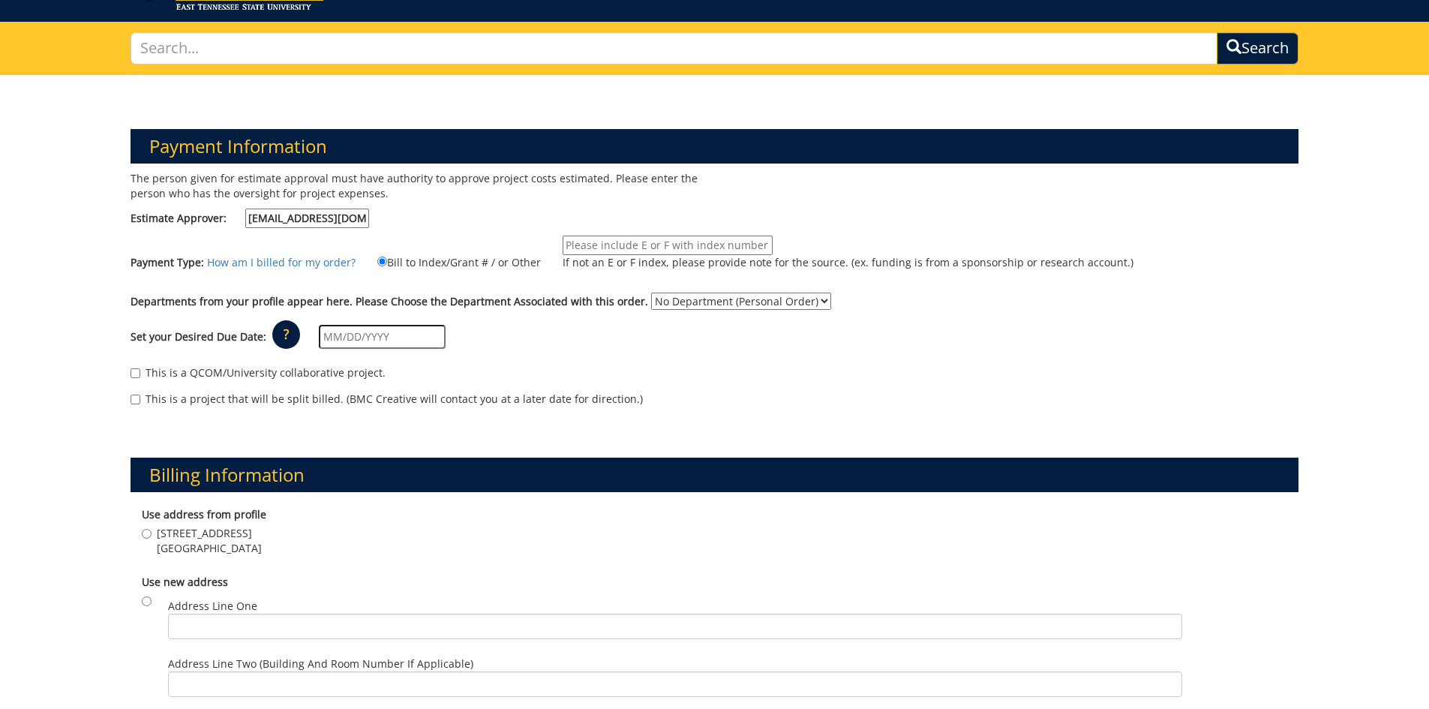
scroll to position [0, 0]
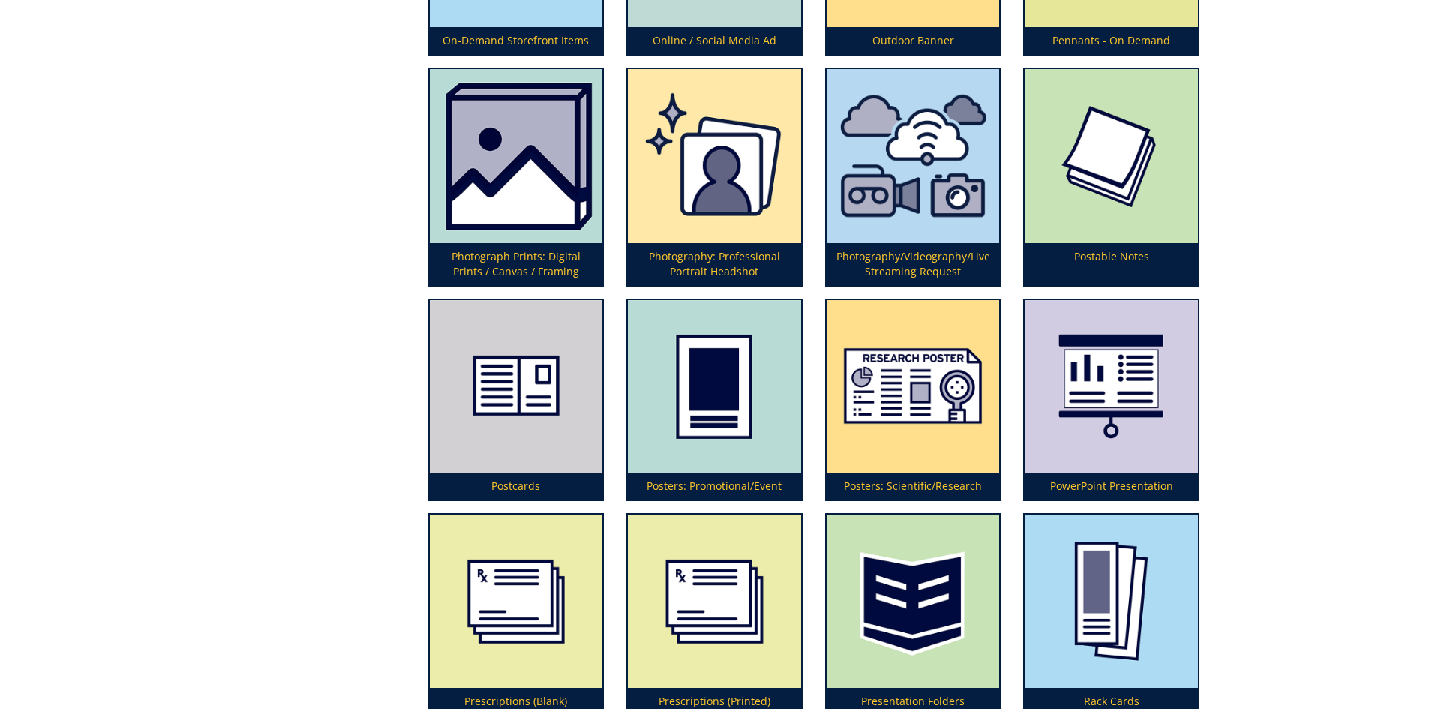
scroll to position [3825, 0]
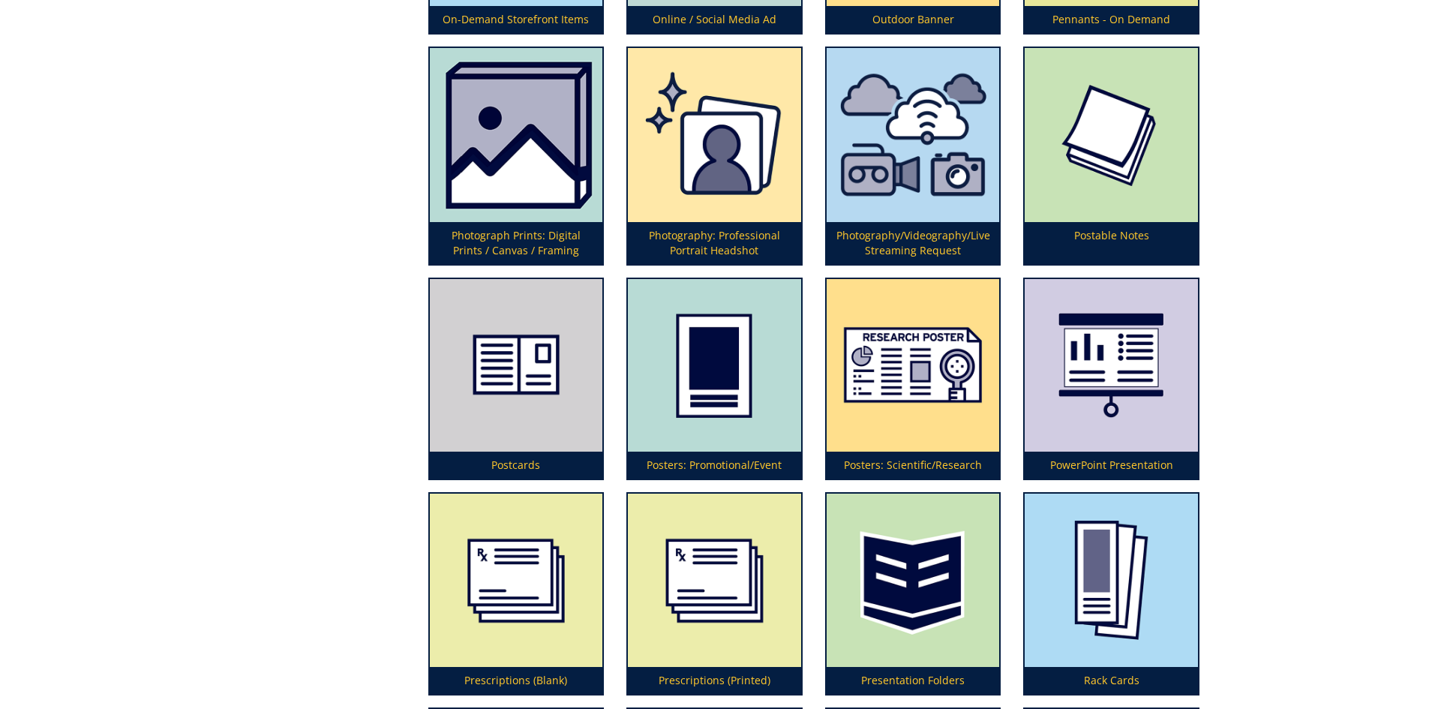
click at [917, 242] on p "Photography/Videography/Live Streaming Request" at bounding box center [913, 243] width 173 height 42
click at [744, 239] on p "Photography: Professional Portrait Headshot" at bounding box center [714, 243] width 173 height 42
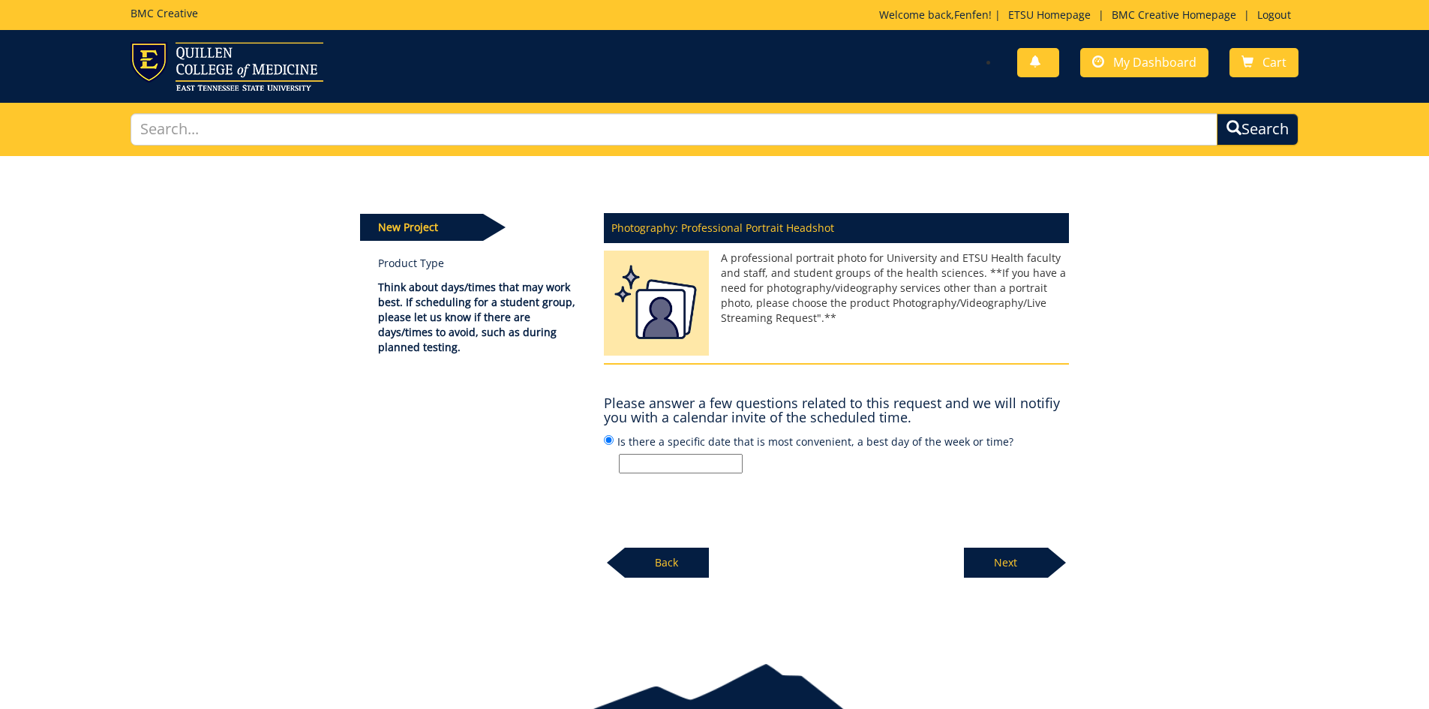
click at [840, 287] on p "A professional portrait photo for University and ETSU Health faculty and staff,…" at bounding box center [836, 288] width 465 height 75
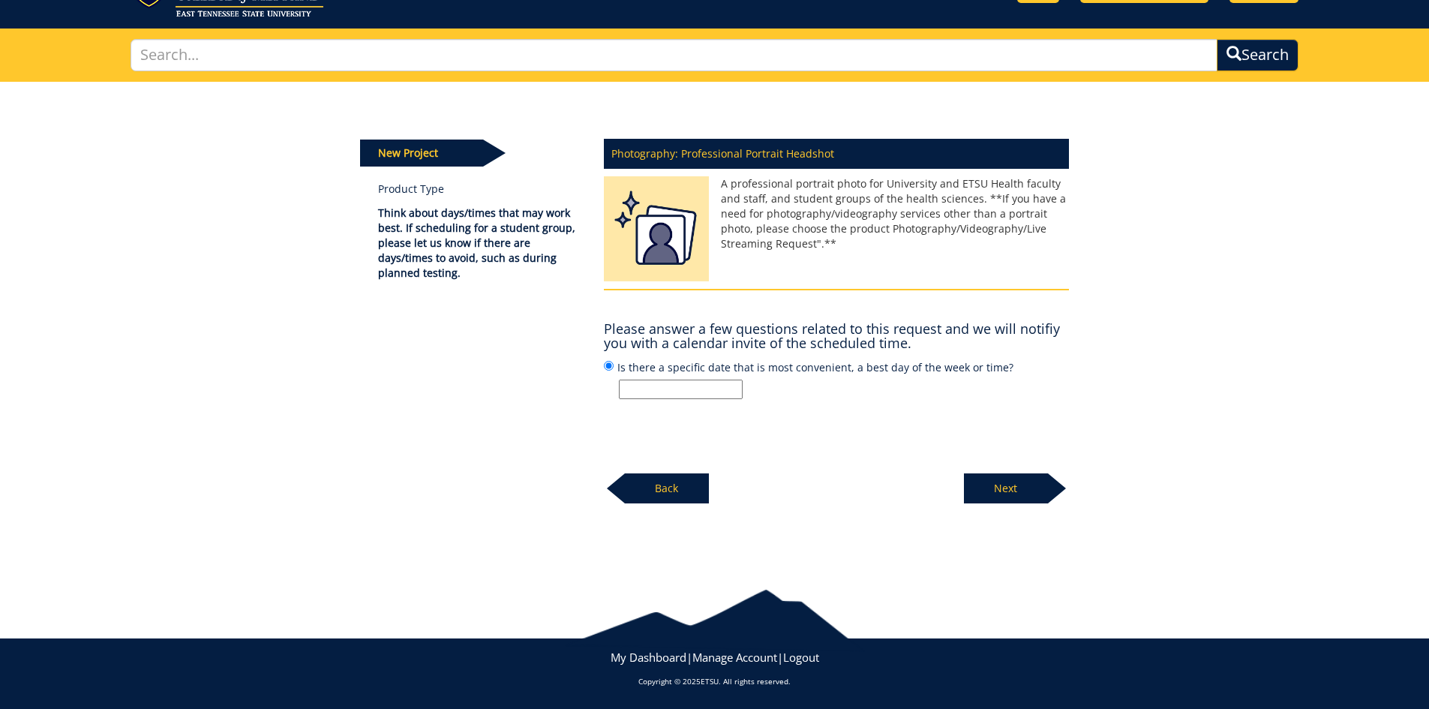
click at [805, 324] on h4 "Please answer a few questions related to this request and we will notifiy you w…" at bounding box center [836, 337] width 465 height 30
click at [707, 394] on input "Is there a specific date that is most convenient, a best day of the week or tim…" at bounding box center [681, 390] width 124 height 20
type input "[DATE]/[DATE]"
click at [1019, 486] on p "Next" at bounding box center [1006, 488] width 84 height 30
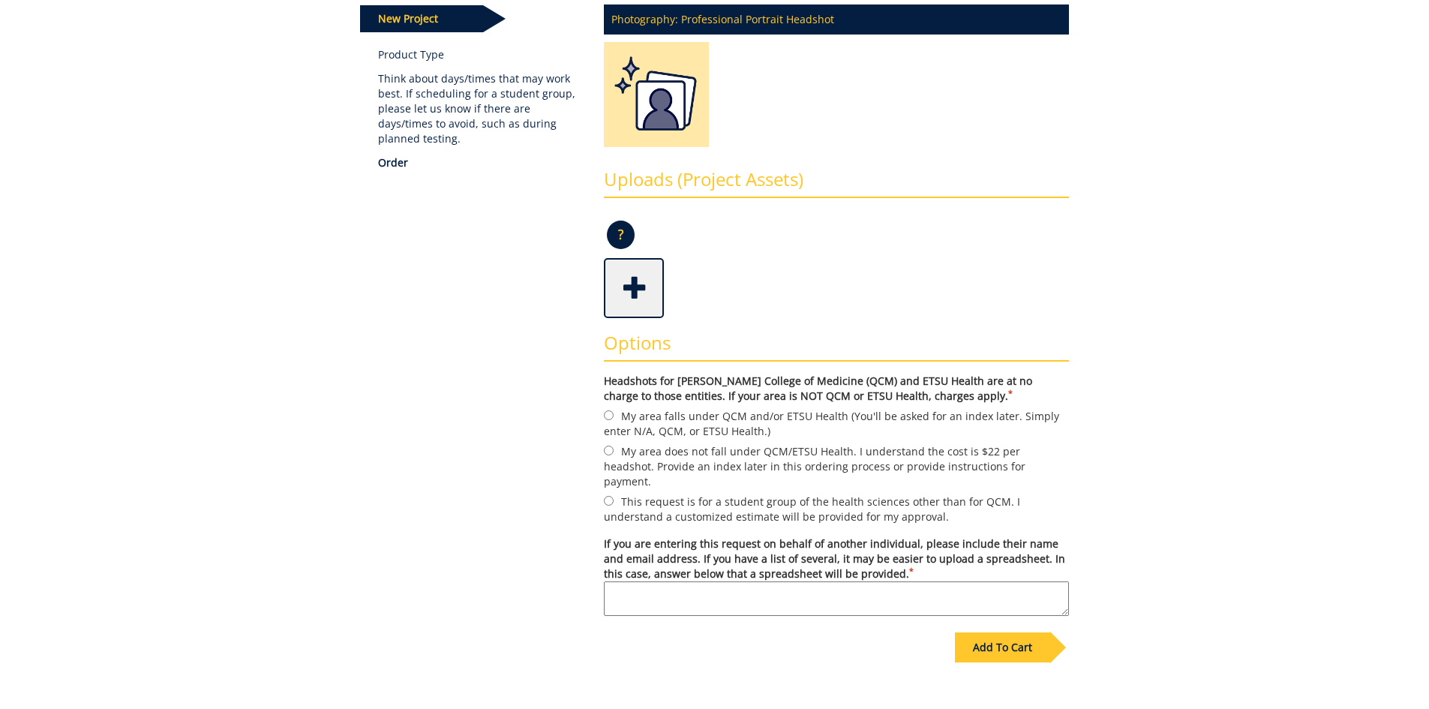
scroll to position [225, 0]
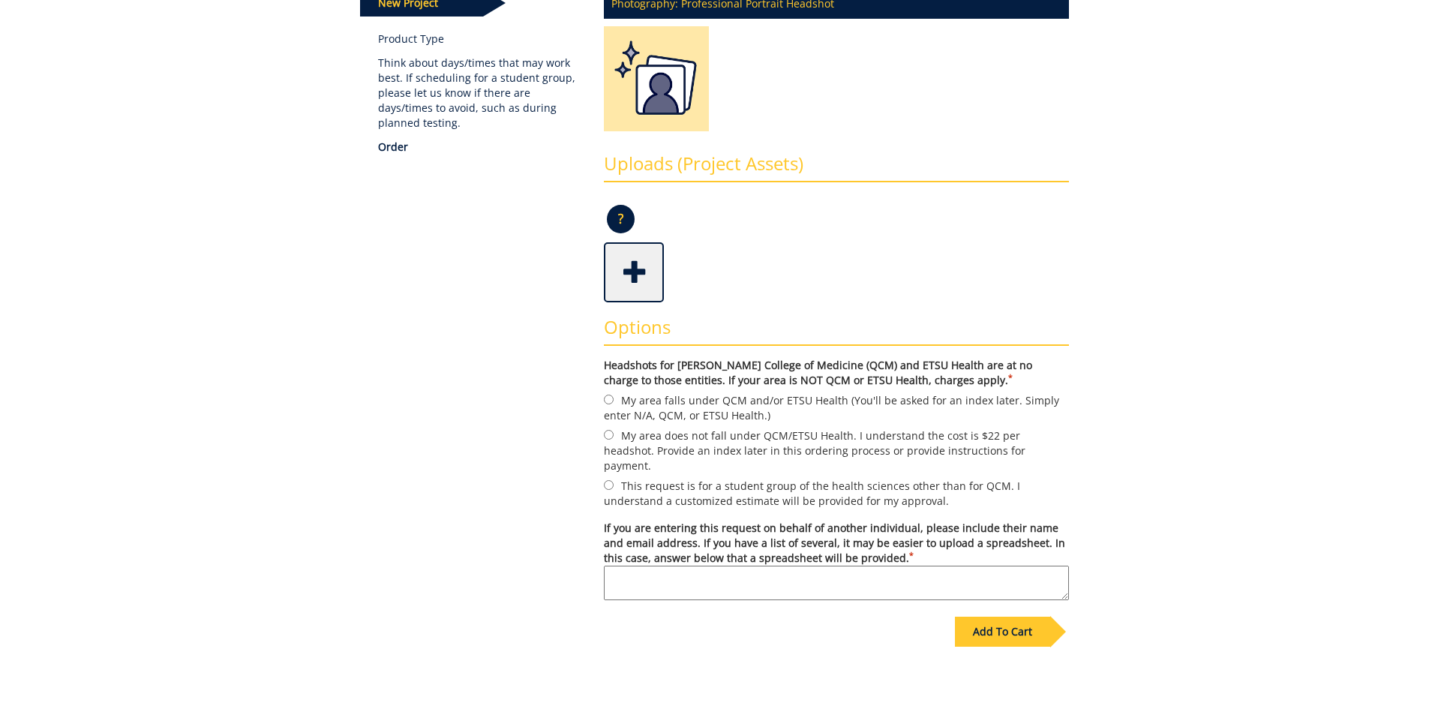
click at [713, 159] on h3 "Uploads (Project Assets)" at bounding box center [836, 168] width 465 height 29
click at [618, 218] on p "?" at bounding box center [621, 219] width 28 height 29
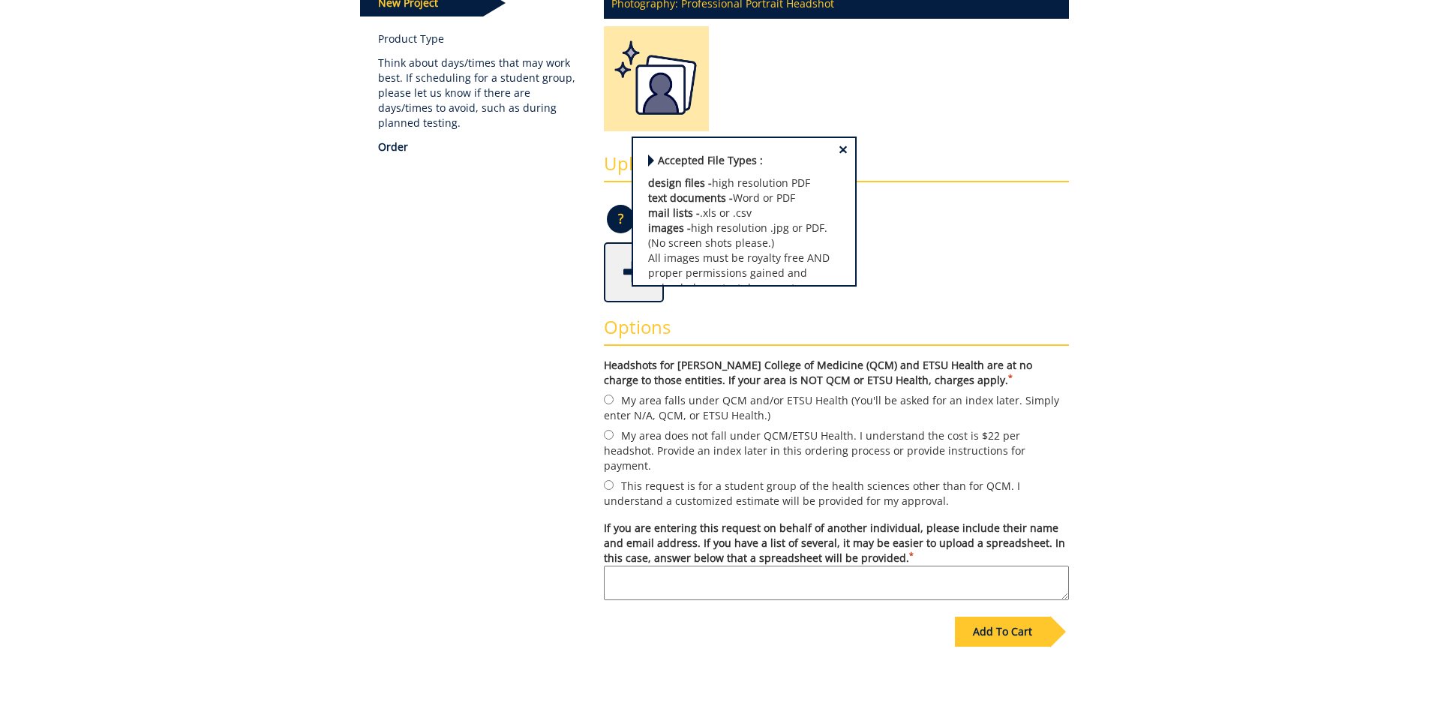
click at [691, 182] on b "design files -" at bounding box center [680, 183] width 64 height 14
click at [698, 154] on p "design files - high resolution PDF text documents - Word or PDF mail lists - .x…" at bounding box center [744, 221] width 192 height 240
click at [701, 172] on p "design files - high resolution PDF text documents - Word or PDF mail lists - .x…" at bounding box center [744, 221] width 192 height 240
click at [658, 173] on p "design files - high resolution PDF text documents - Word or PDF mail lists - .x…" at bounding box center [744, 221] width 192 height 240
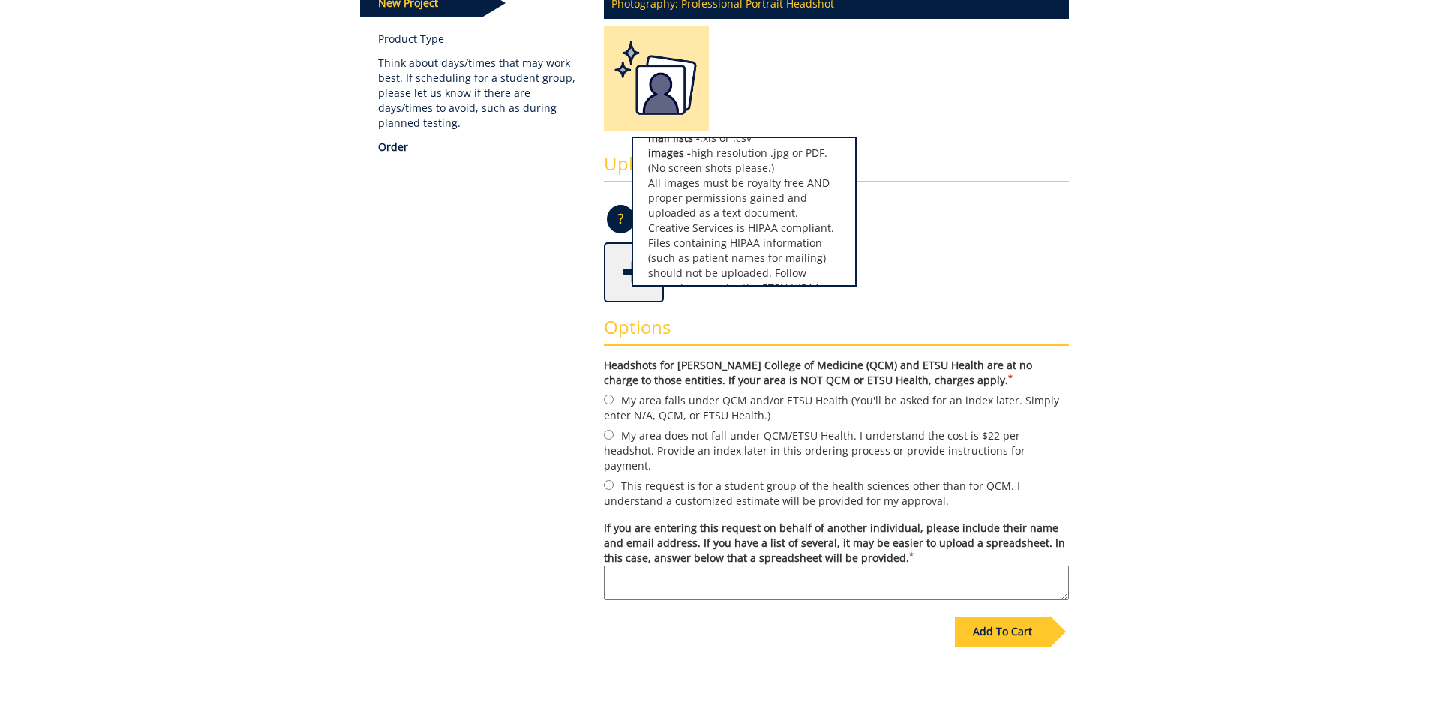
click at [659, 182] on p "design files - high resolution PDF text documents - Word or PDF mail lists - .x…" at bounding box center [744, 221] width 192 height 240
click at [571, 314] on div "Some kind of message here. New Project Product Type Think about days/times that…" at bounding box center [714, 326] width 731 height 791
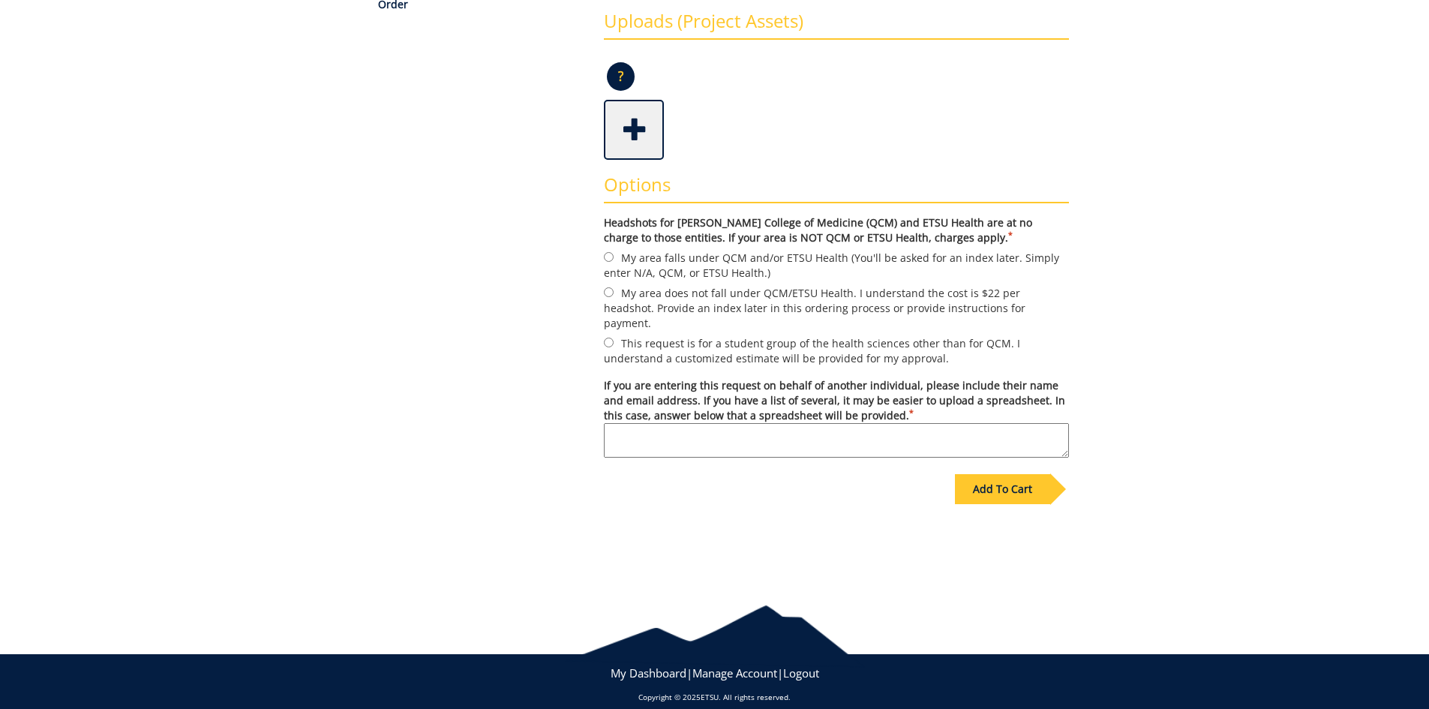
scroll to position [368, 0]
click at [610, 290] on input "My area does not fall under QCM/ETSU Health. I understand the cost is $22 per h…" at bounding box center [609, 292] width 10 height 10
radio input "true"
click at [709, 422] on textarea "If you are entering this request on behalf of another individual, please includ…" at bounding box center [836, 439] width 465 height 35
click at [706, 422] on textarea "If you are entering this request on behalf of another individual, please includ…" at bounding box center [836, 439] width 465 height 35
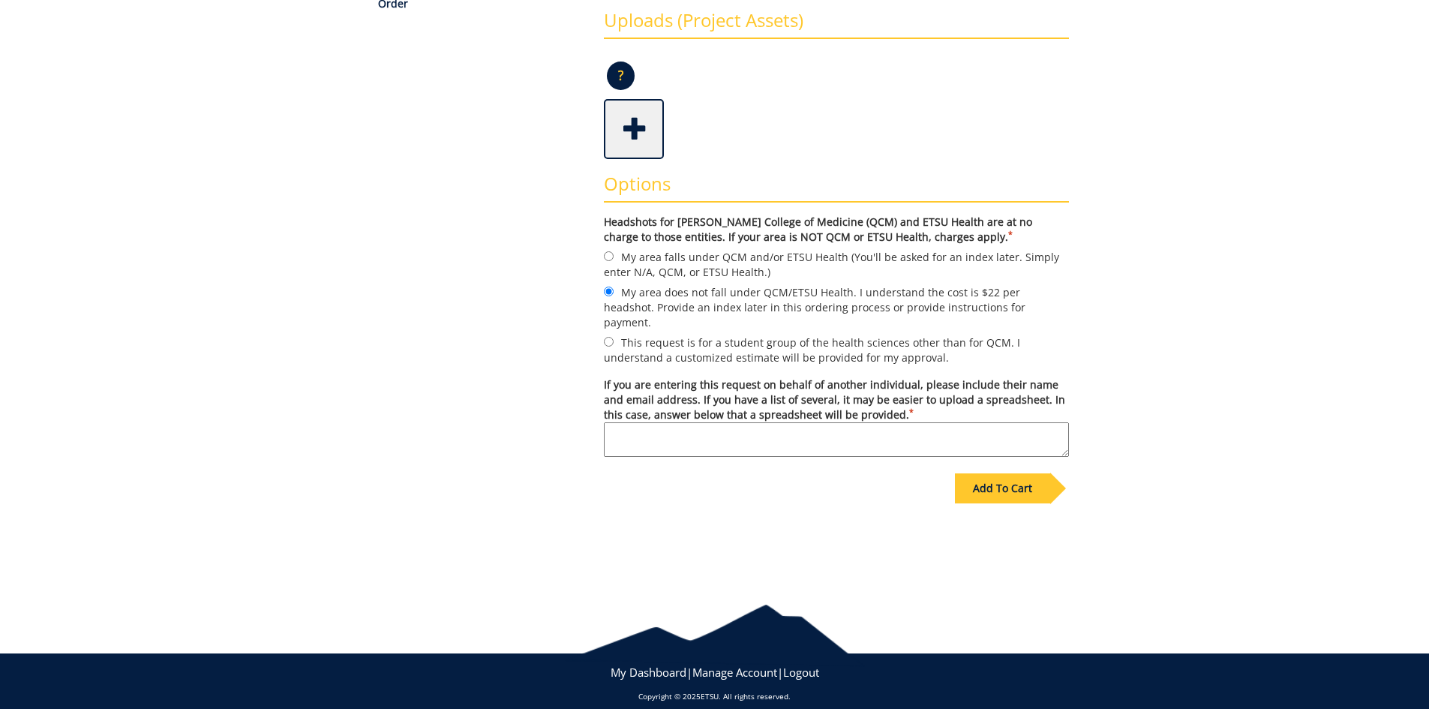
click at [705, 422] on textarea "If you are entering this request on behalf of another individual, please includ…" at bounding box center [836, 439] width 465 height 35
click at [701, 422] on textarea "If you are entering this request on behalf of another individual, please includ…" at bounding box center [836, 439] width 465 height 35
click at [698, 423] on textarea "If you are entering this request on behalf of another individual, please includ…" at bounding box center [836, 439] width 465 height 35
click at [793, 504] on div "Add To Cart" at bounding box center [714, 520] width 731 height 118
click at [834, 422] on textarea "If you are entering this request on behalf of another individual, please includ…" at bounding box center [836, 439] width 465 height 35
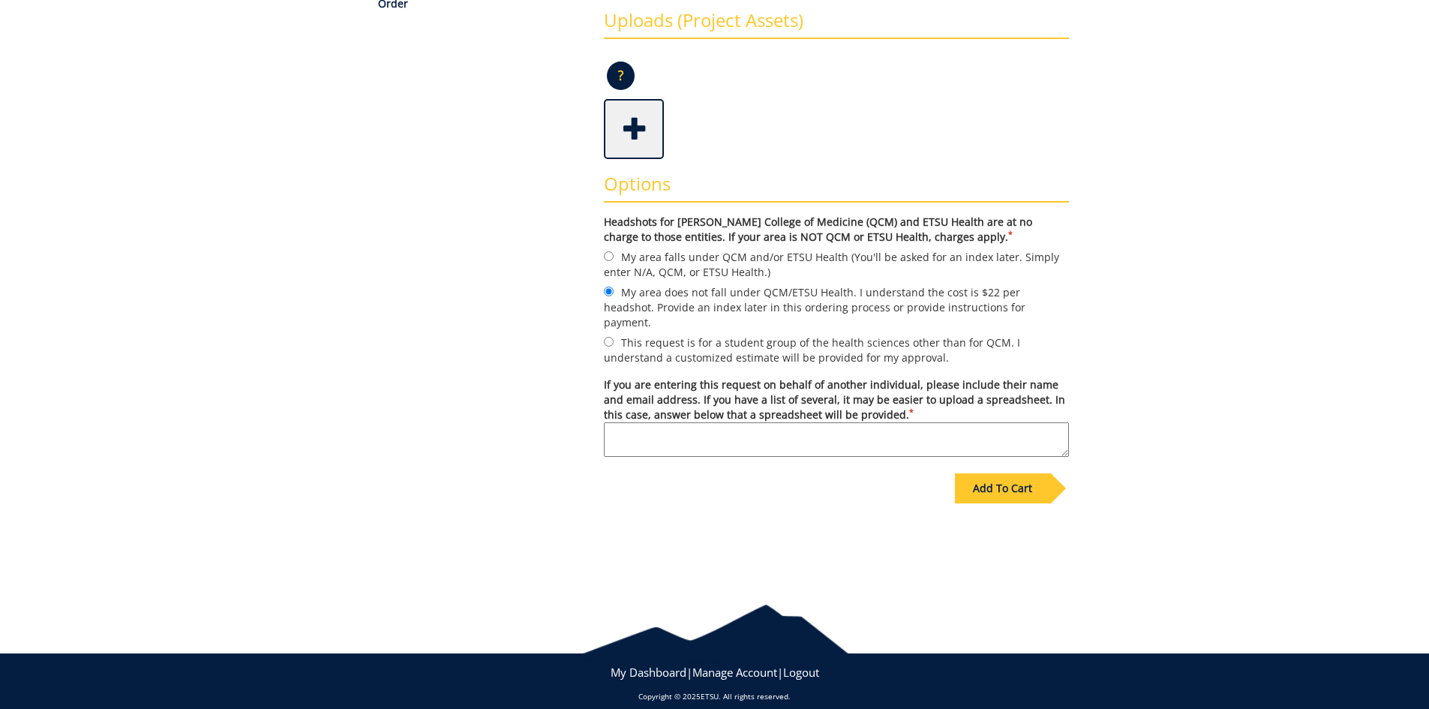
click at [1007, 477] on div "Add To Cart" at bounding box center [1002, 488] width 95 height 30
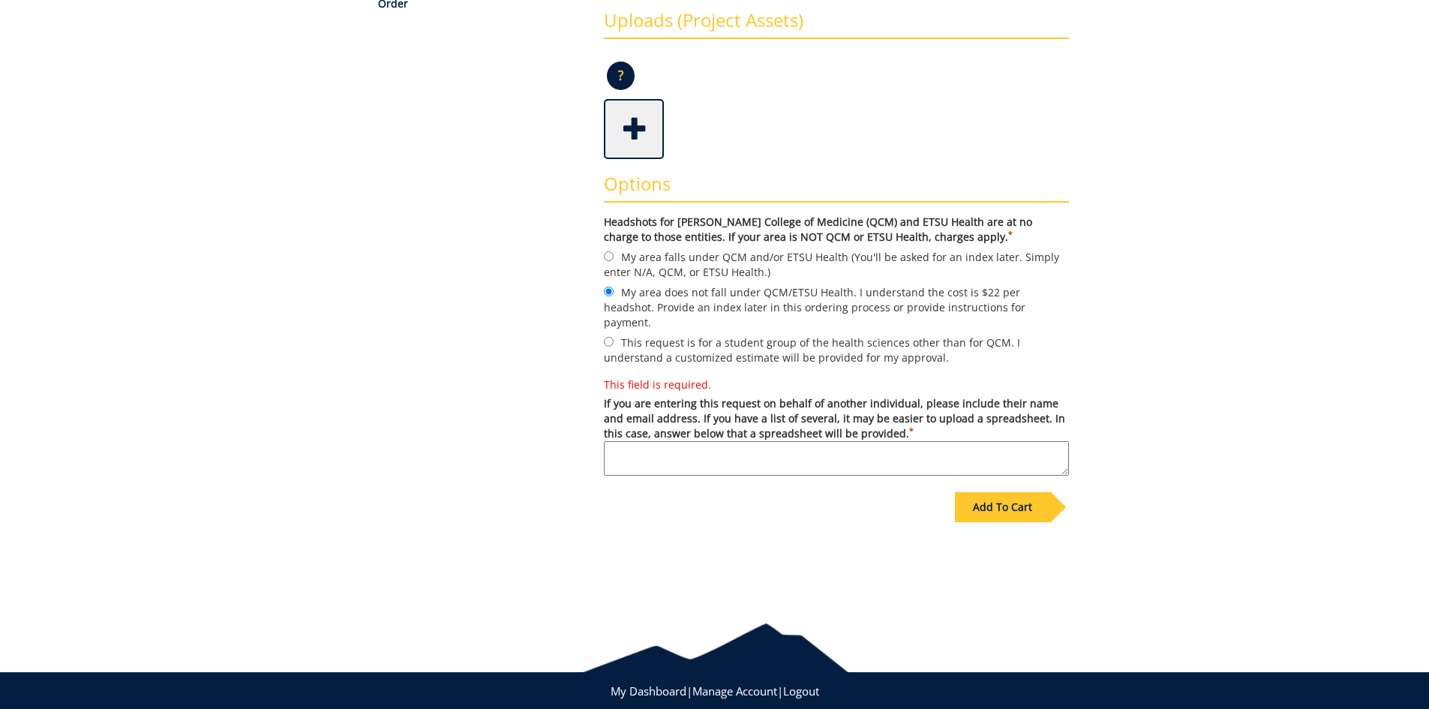
click at [717, 441] on textarea "This field is required. If you are entering this request on behalf of another i…" at bounding box center [836, 458] width 465 height 35
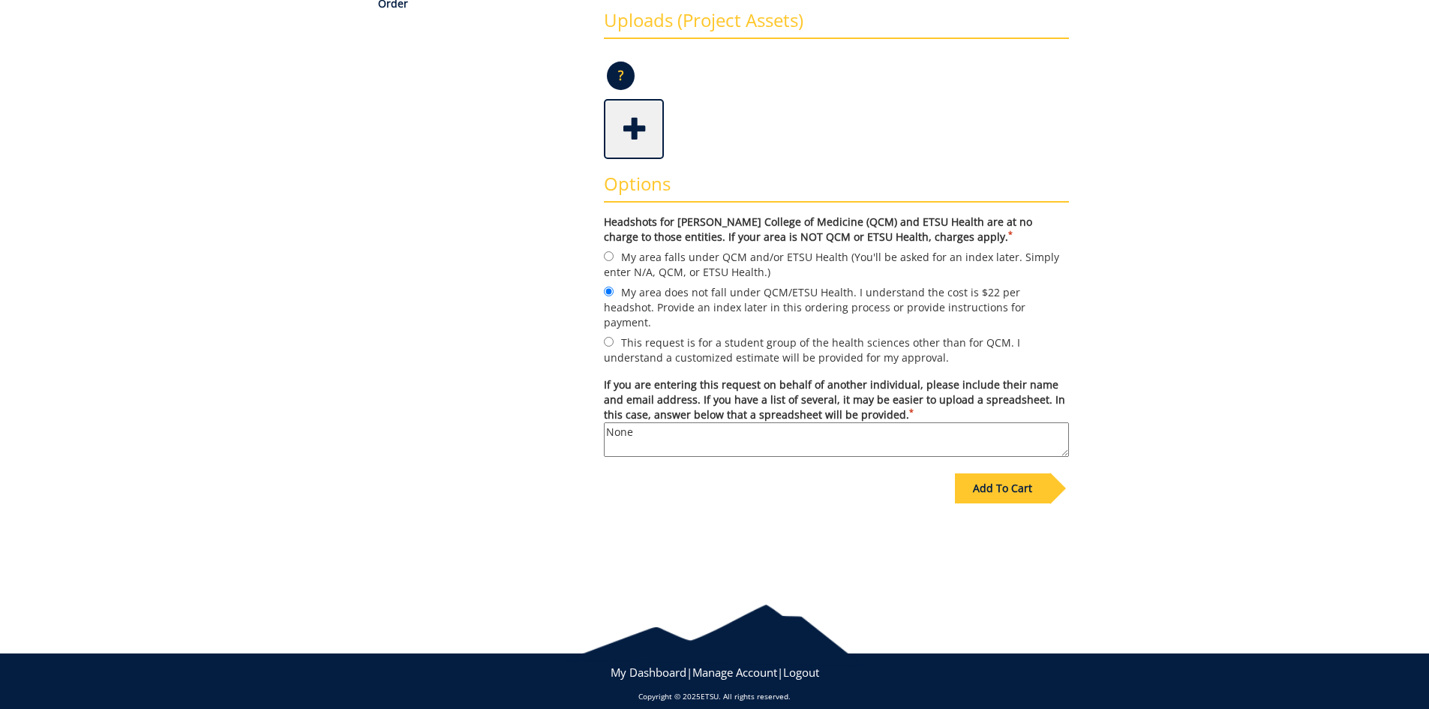
type textarea "None"
click at [977, 473] on div "Add To Cart" at bounding box center [1002, 488] width 95 height 30
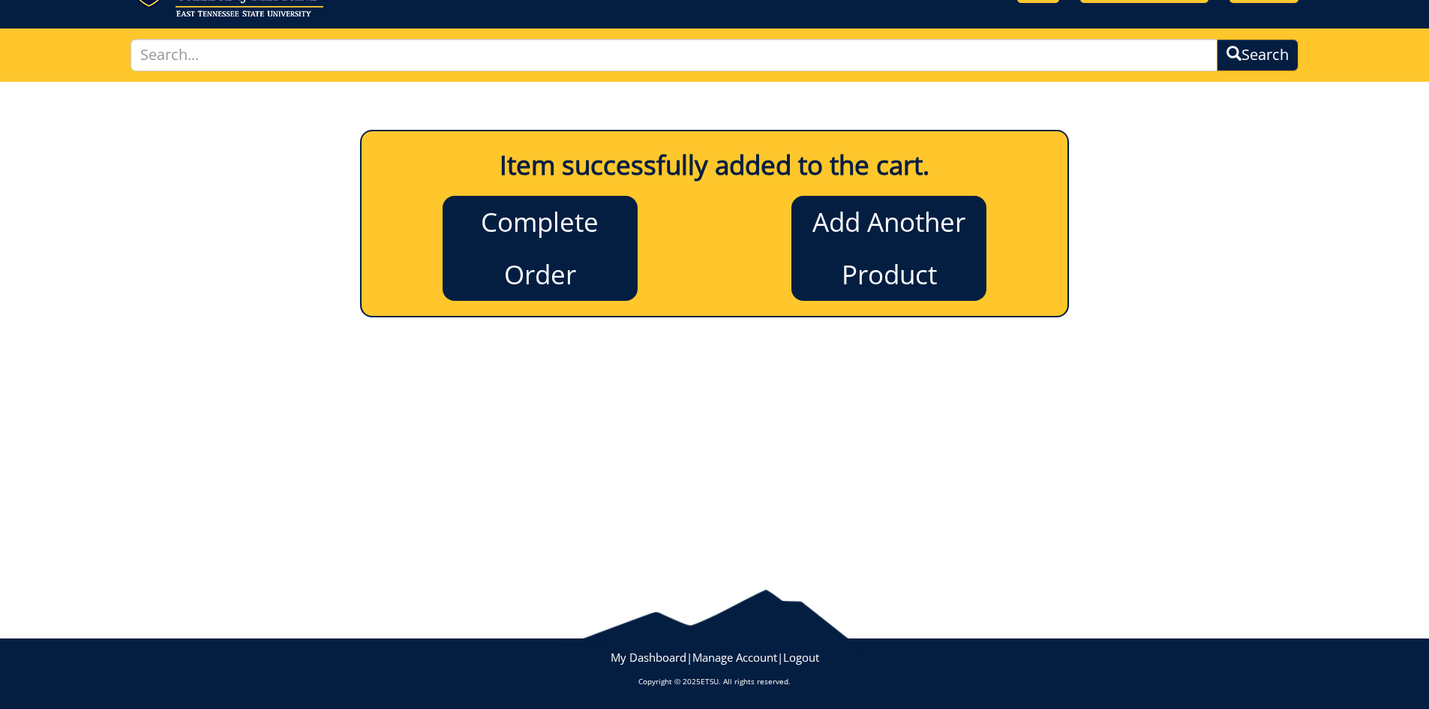
scroll to position [0, 0]
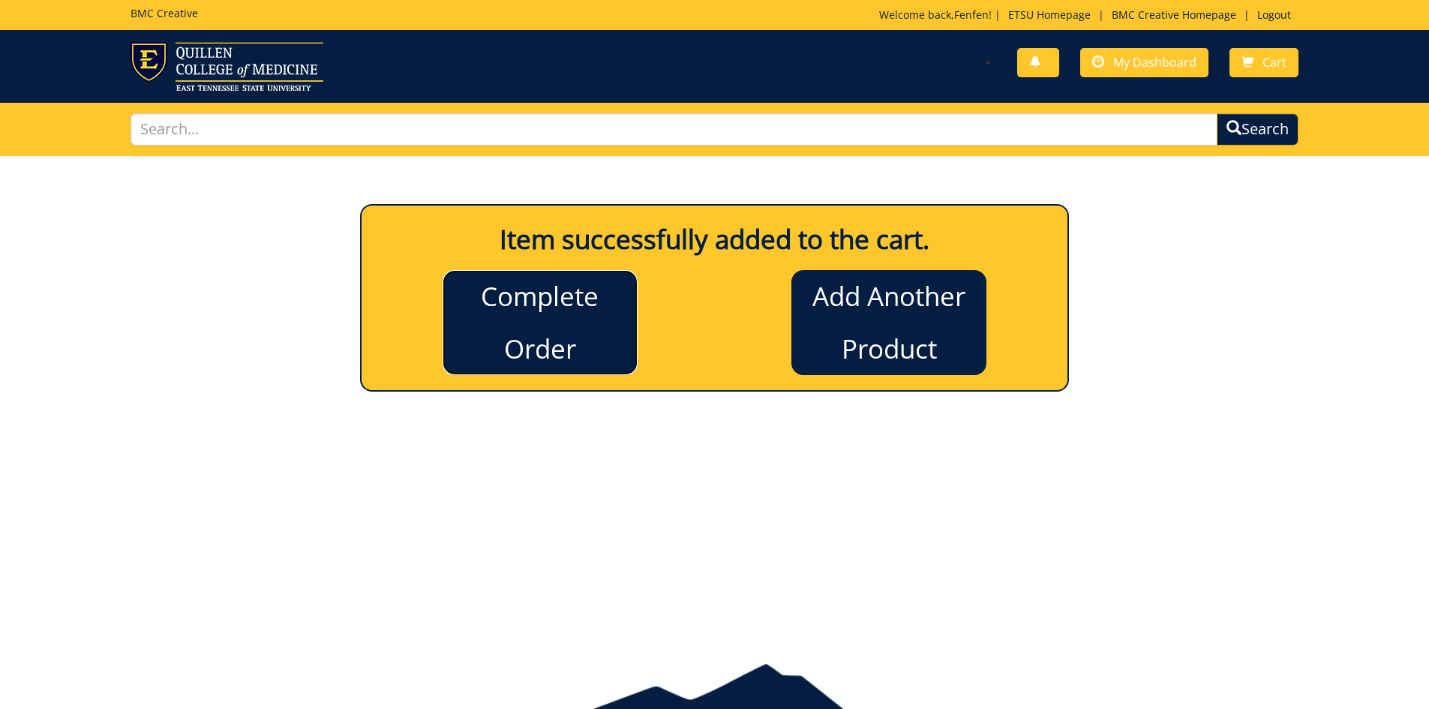
click at [581, 338] on link "Complete Order" at bounding box center [540, 322] width 195 height 105
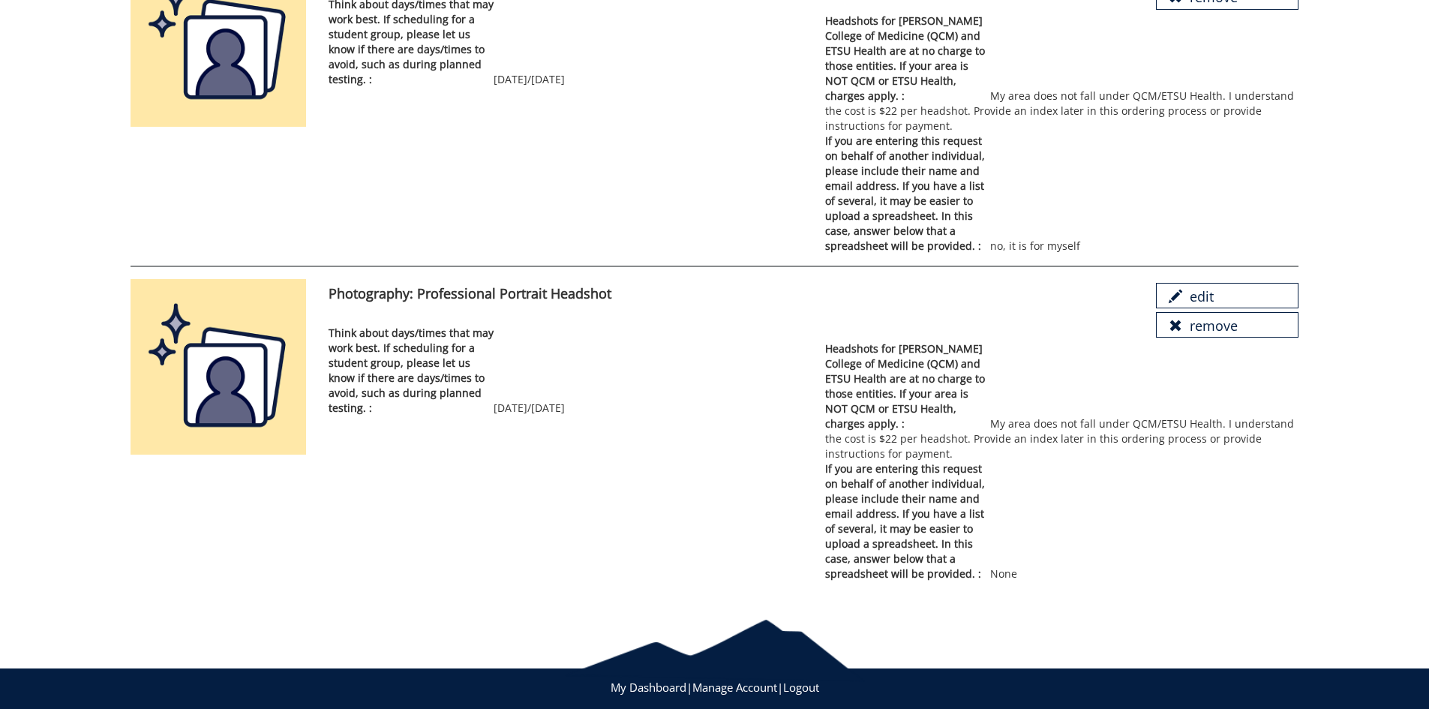
scroll to position [4, 0]
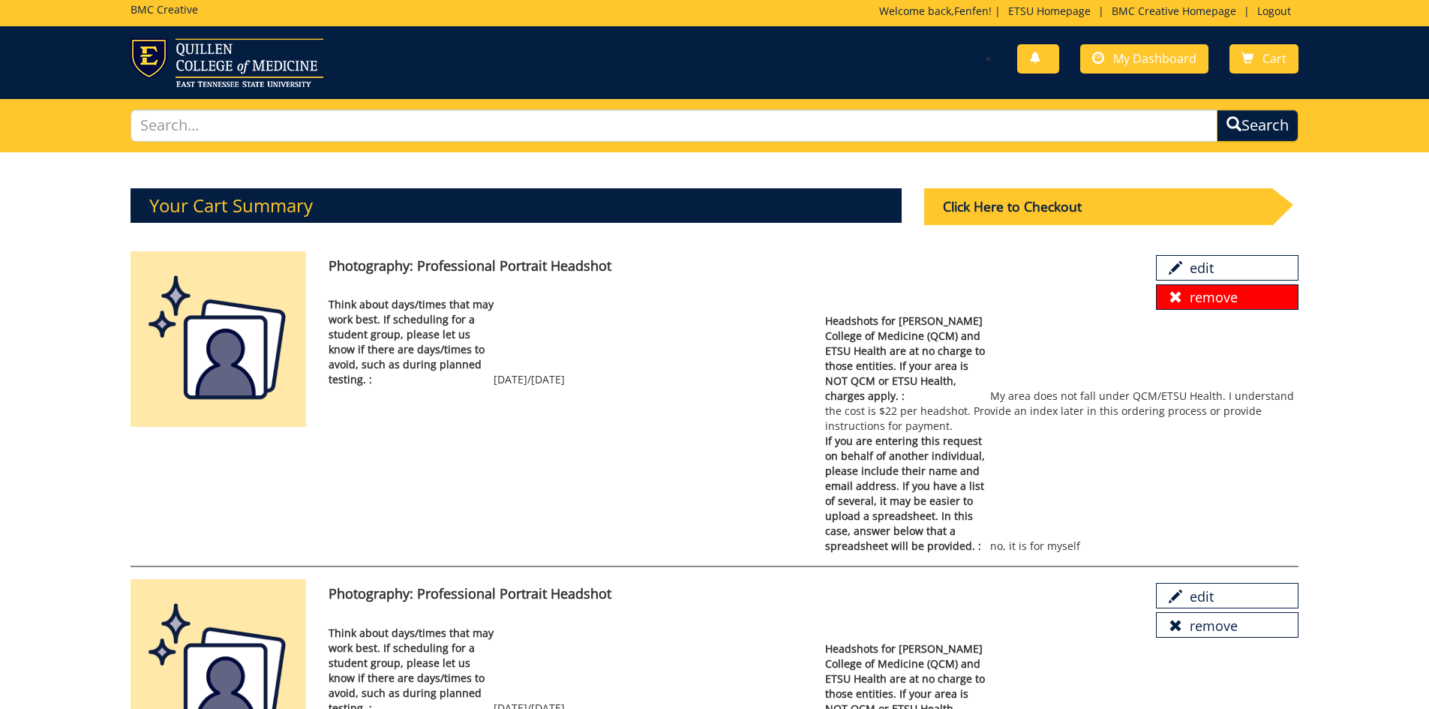
click at [1172, 299] on span at bounding box center [1176, 297] width 14 height 14
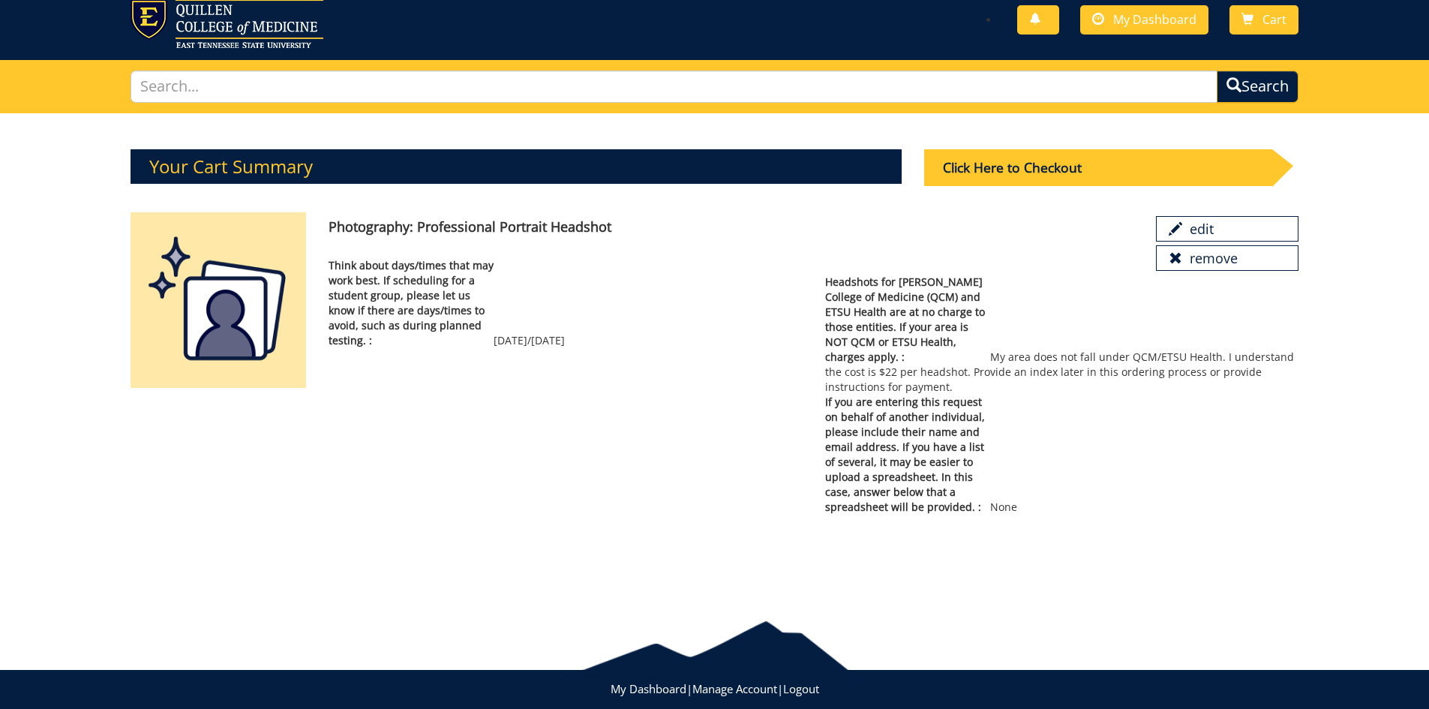
scroll to position [74, 0]
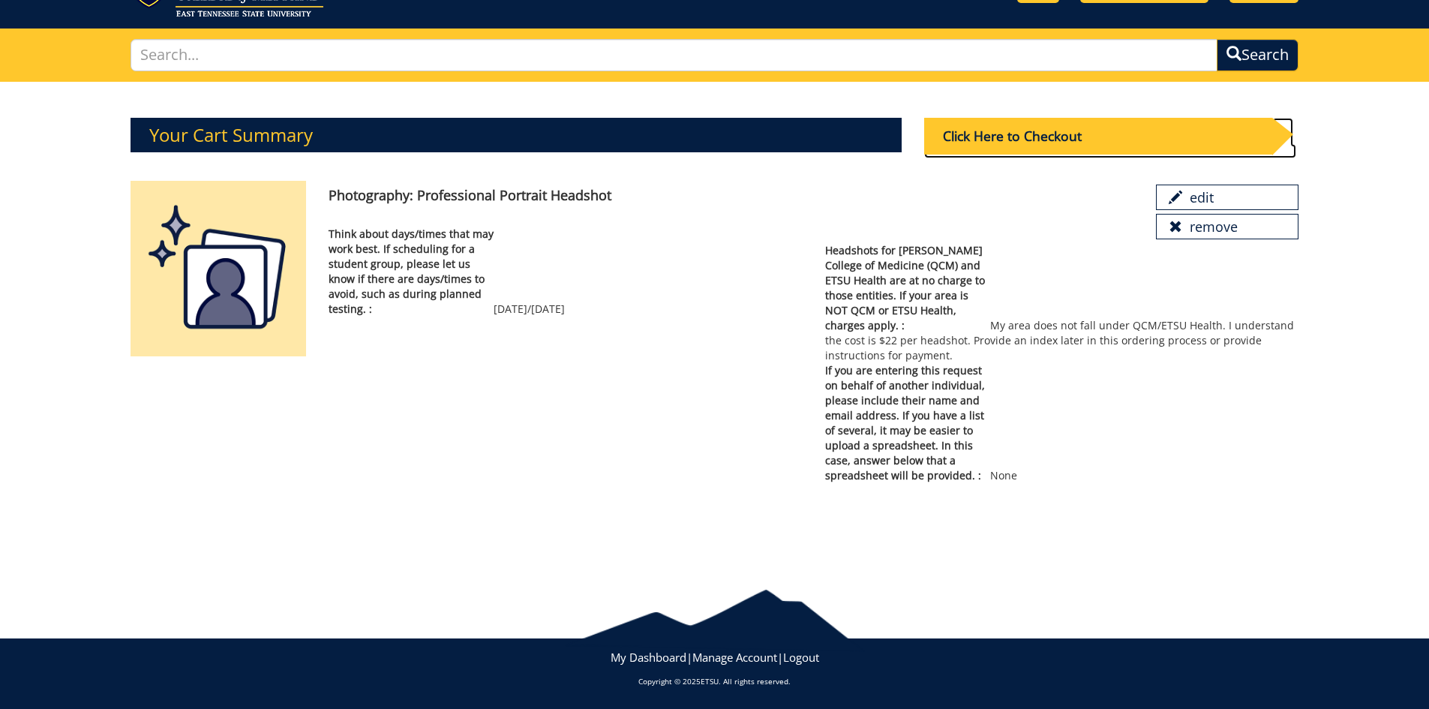
click at [1036, 150] on div "Click Here to Checkout" at bounding box center [1098, 136] width 348 height 37
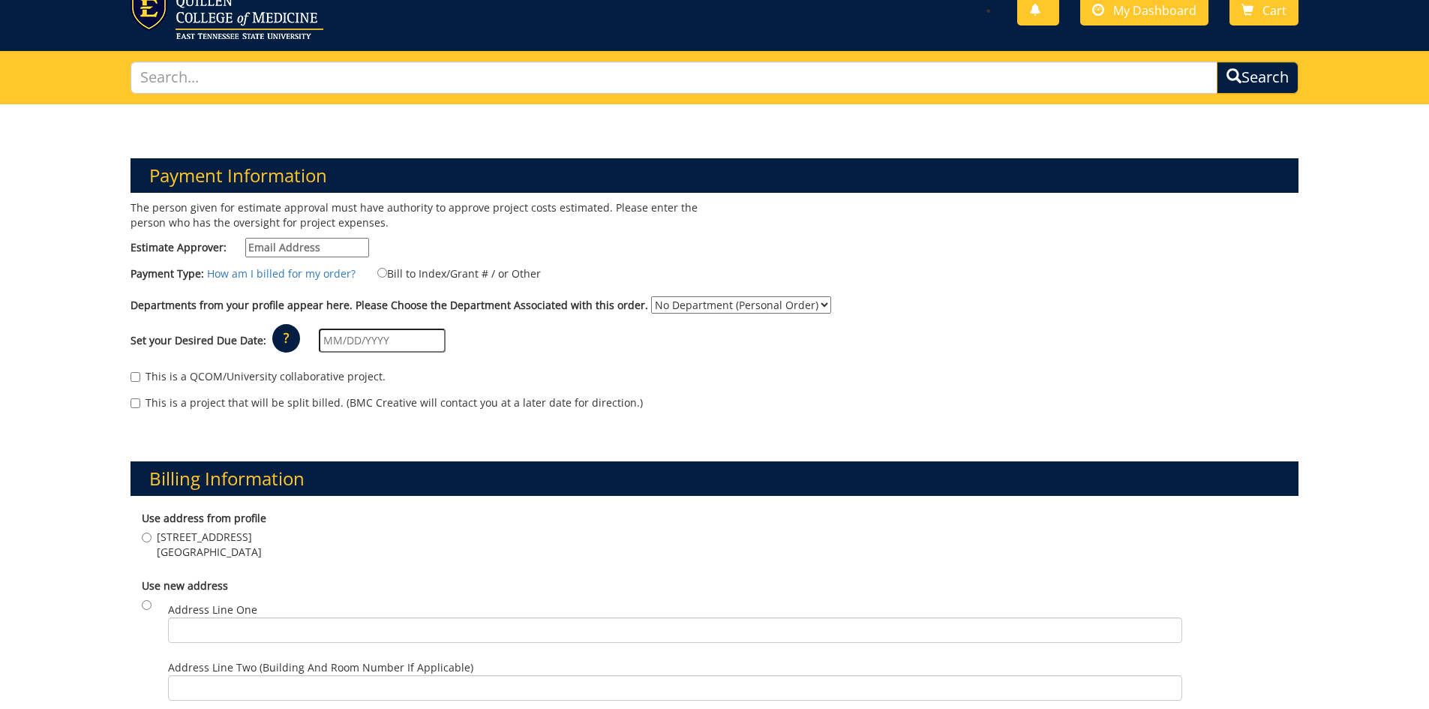
scroll to position [150, 0]
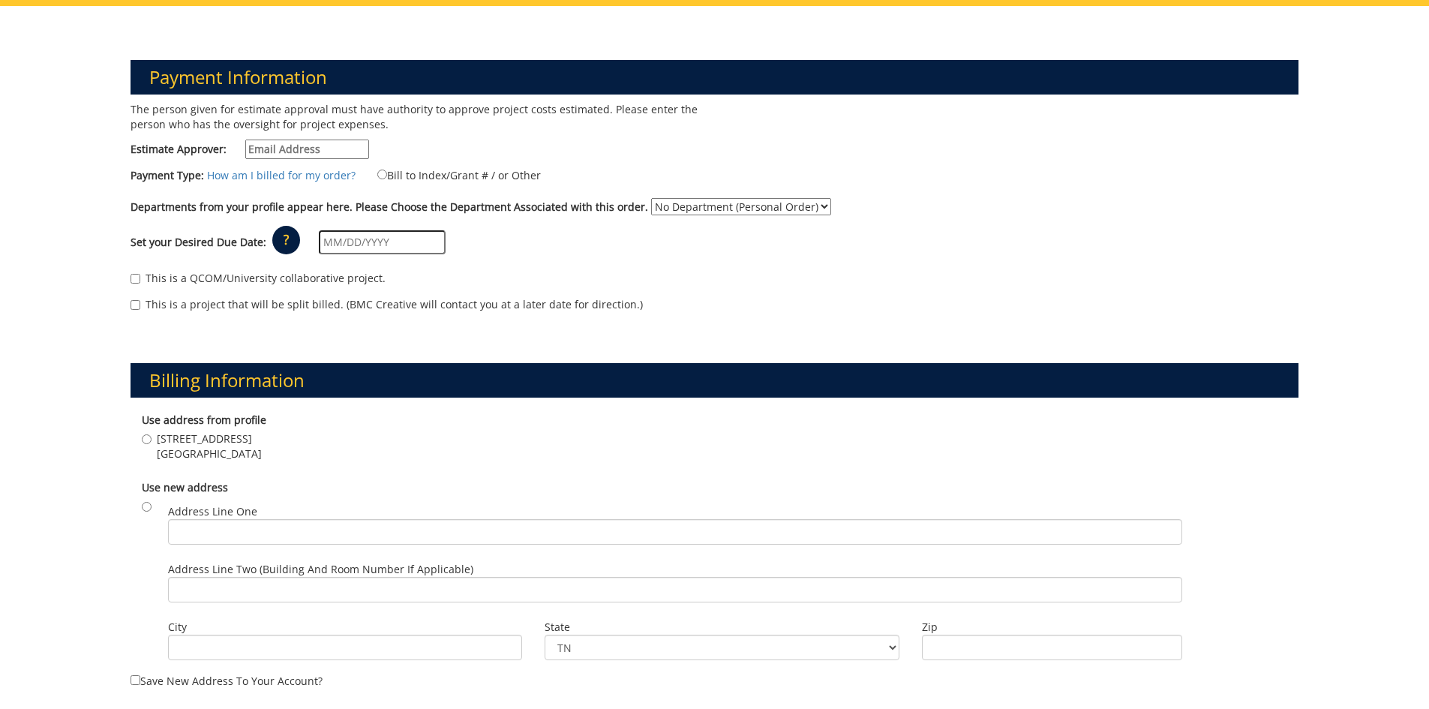
click at [731, 206] on select "No Department (Personal Order)" at bounding box center [741, 206] width 180 height 17
click at [920, 203] on div "Departments from your profile appear here. Please Choose the Department Associa…" at bounding box center [714, 210] width 1191 height 24
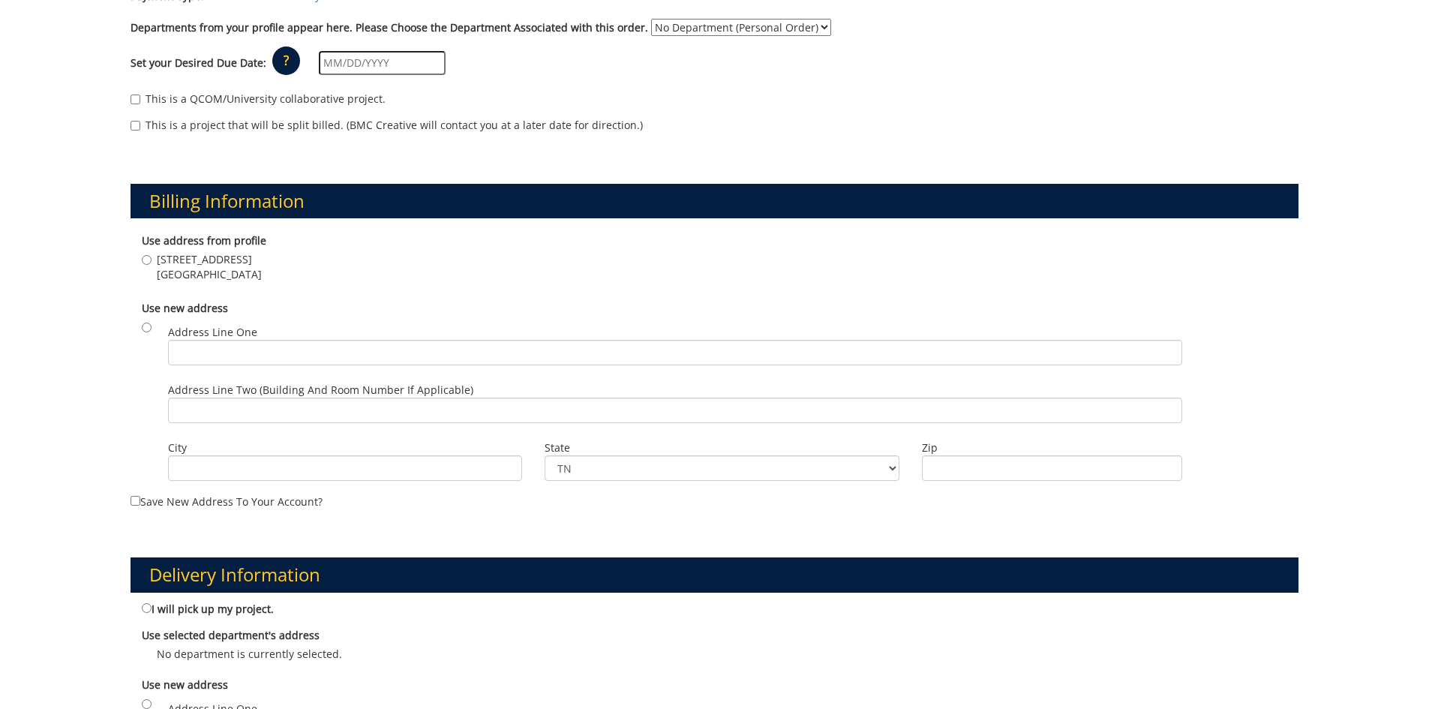
scroll to position [79, 0]
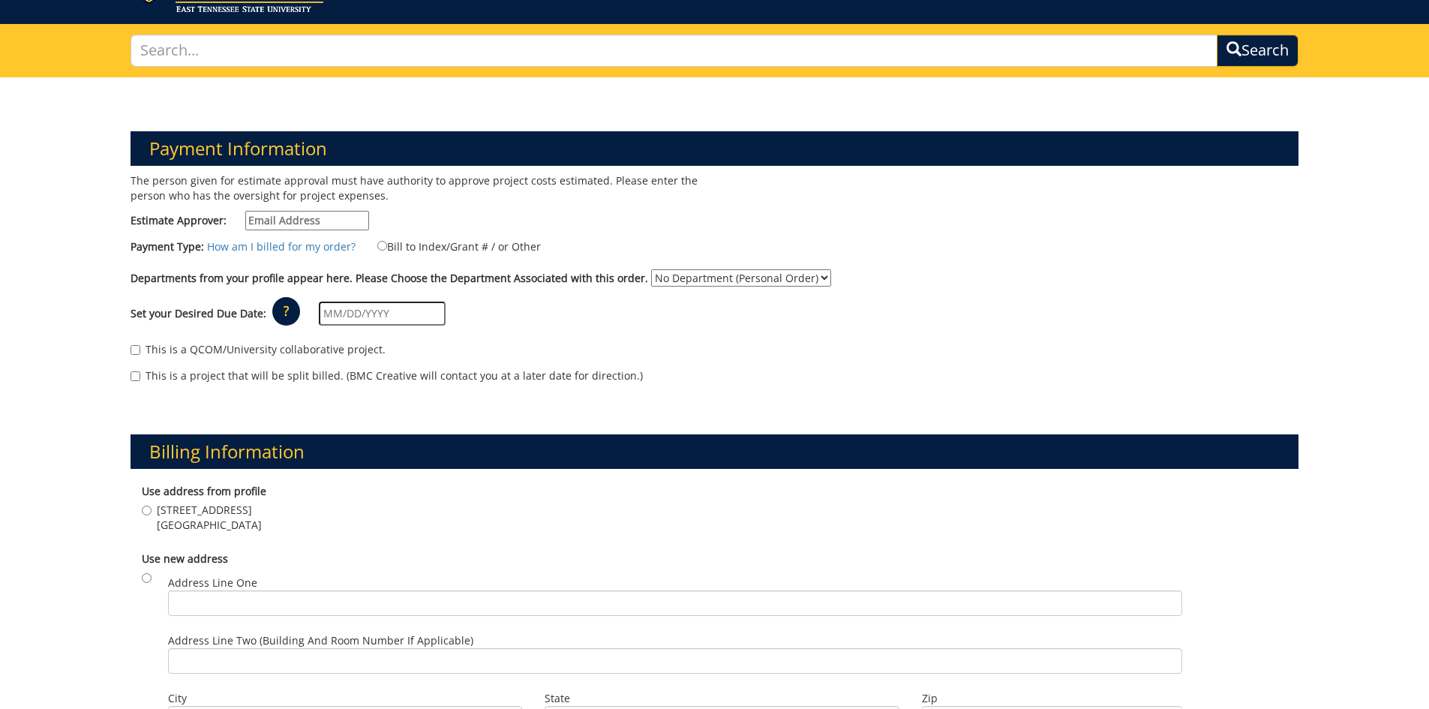
click at [552, 279] on label "Departments from your profile appear here. Please Choose the Department Associa…" at bounding box center [390, 278] width 518 height 15
click at [651, 279] on select "No Department (Personal Order)" at bounding box center [741, 277] width 180 height 17
click at [611, 275] on label "Departments from your profile appear here. Please Choose the Department Associa…" at bounding box center [390, 278] width 518 height 15
click at [651, 275] on select "No Department (Personal Order)" at bounding box center [741, 277] width 180 height 17
click at [320, 247] on link "How am I billed for my order?" at bounding box center [281, 246] width 149 height 14
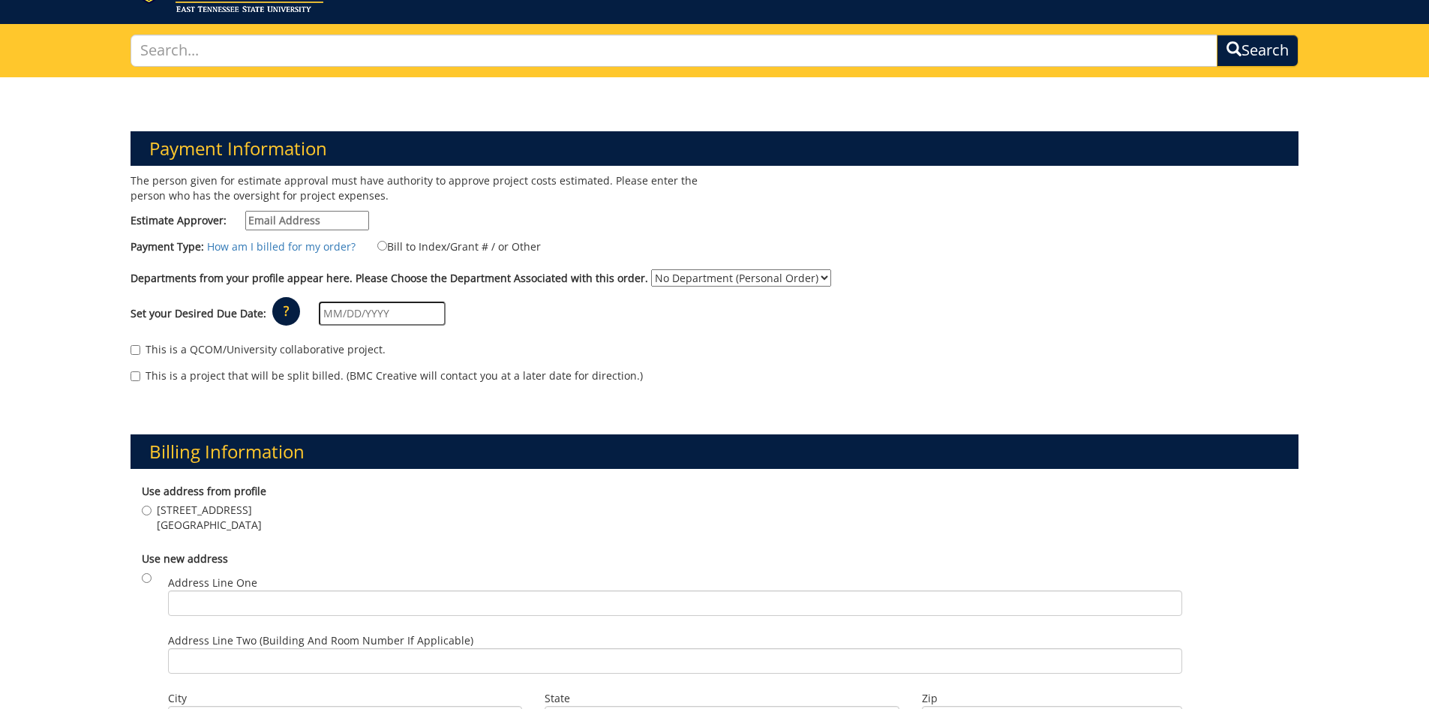
click at [320, 220] on input "Estimate Approver:" at bounding box center [307, 221] width 124 height 20
click at [278, 219] on input "Estimate Approver:" at bounding box center [307, 221] width 124 height 20
paste input "JOHNSONK@etsu.edu"
type input "JOHNSONK@etsu.edu"
click at [435, 209] on div "The person given for estimate approval must have authority to approve project c…" at bounding box center [417, 205] width 596 height 65
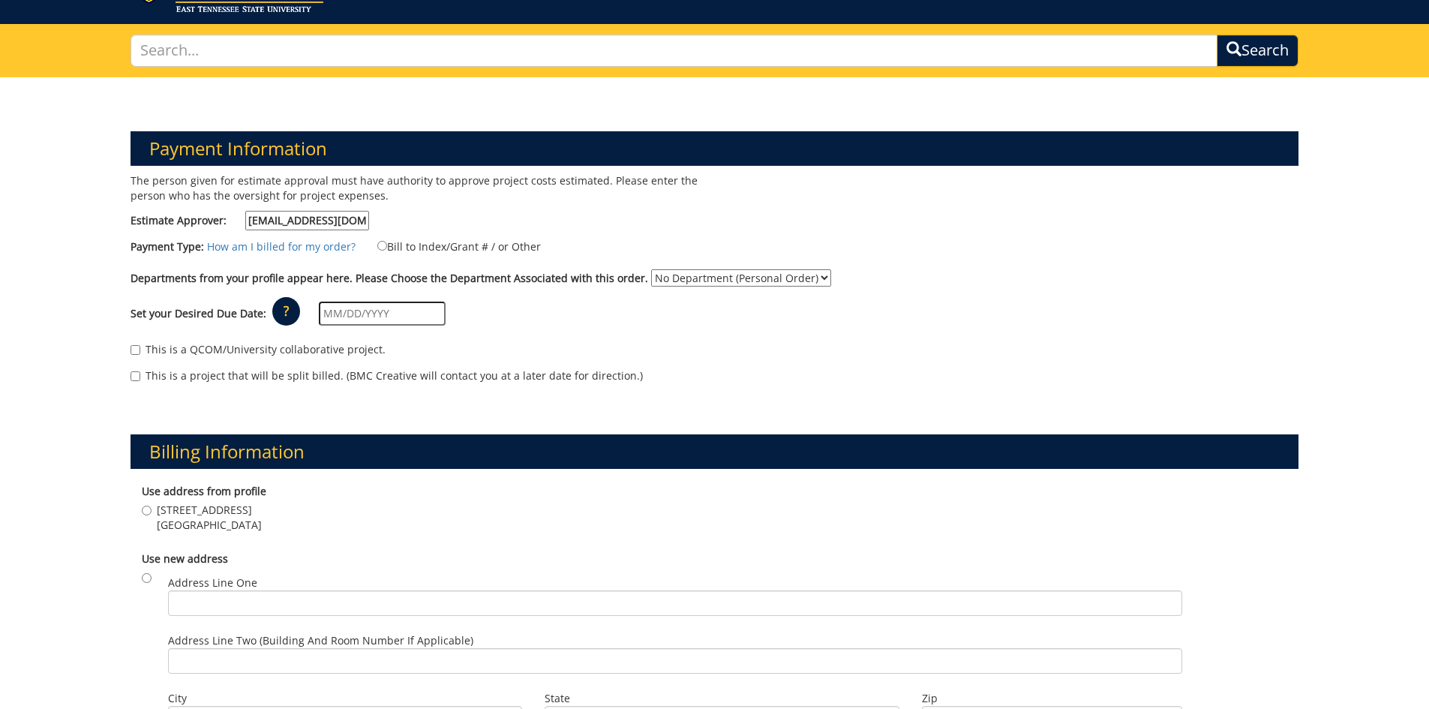
scroll to position [154, 0]
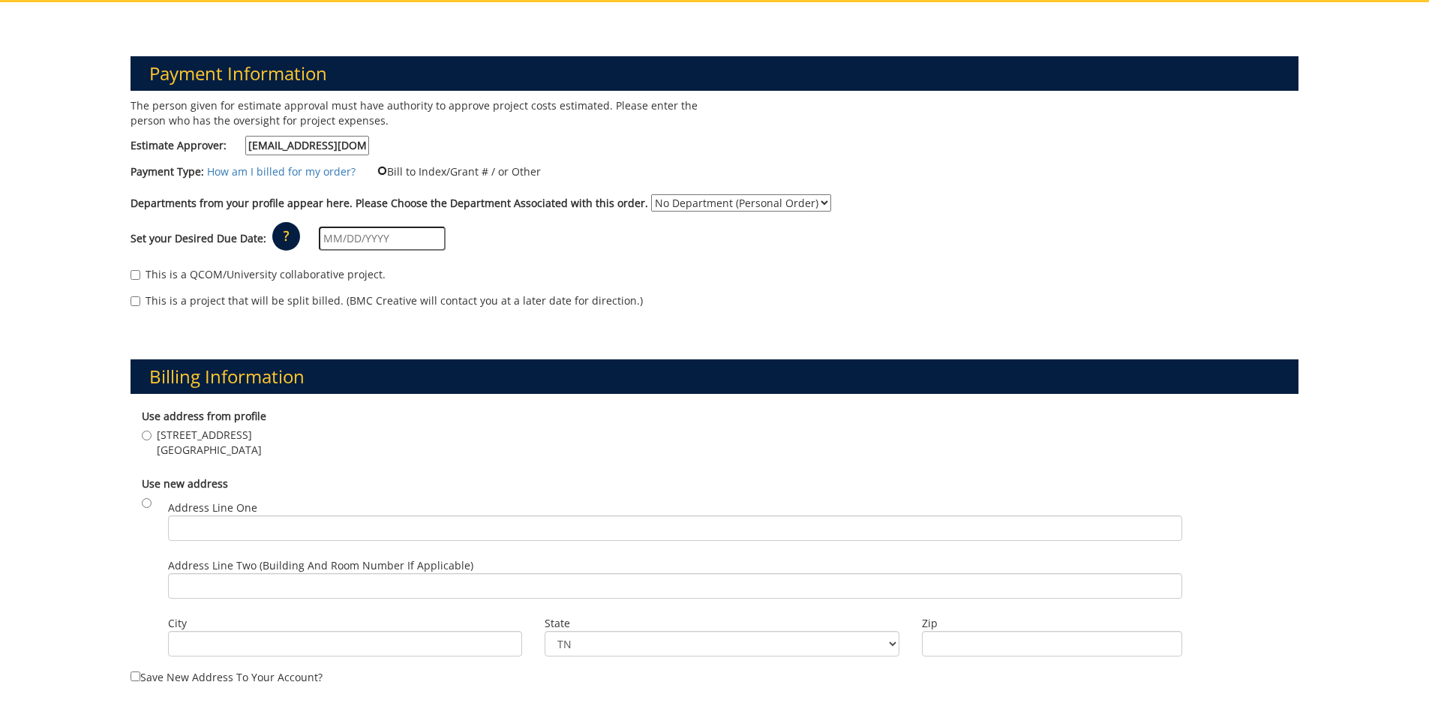
click at [377, 170] on input "Bill to Index/Grant # / or Other" at bounding box center [382, 171] width 10 height 10
radio input "true"
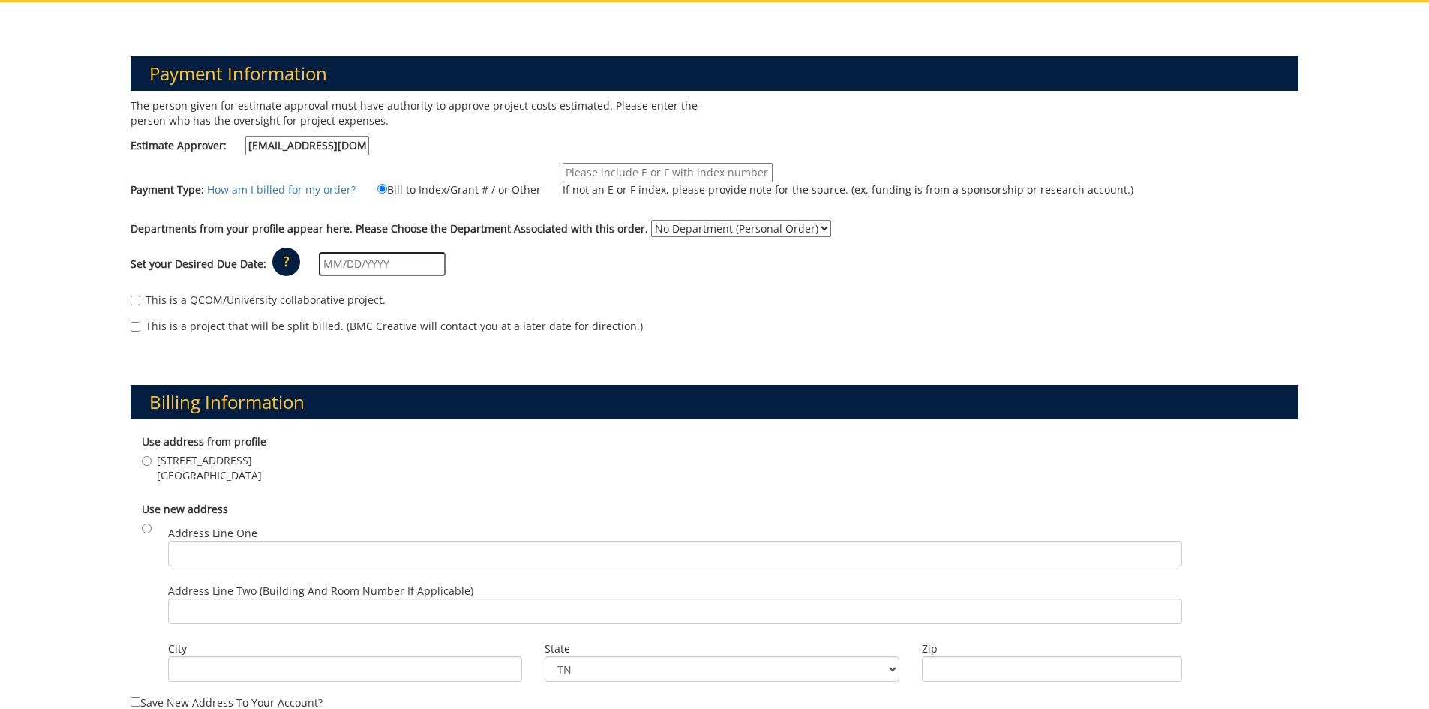
click at [607, 175] on input "If not an E or F index, please provide note for the source. (ex. funding is fro…" at bounding box center [668, 173] width 210 height 20
click at [307, 230] on label "Departments from your profile appear here. Please Choose the Department Associa…" at bounding box center [390, 228] width 518 height 15
click at [651, 230] on select "No Department (Personal Order)" at bounding box center [741, 228] width 180 height 17
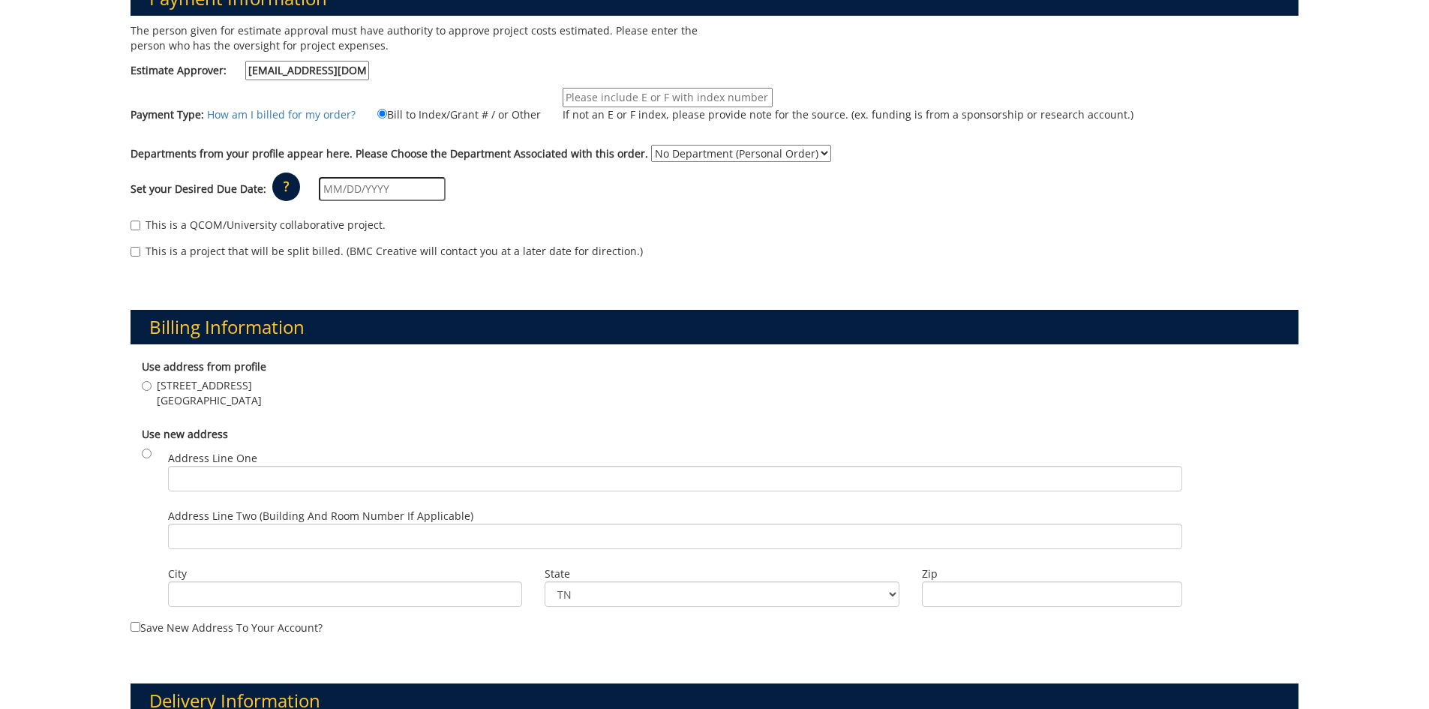
click at [651, 155] on select "No Department (Personal Order)" at bounding box center [741, 153] width 180 height 17
click at [565, 199] on div "Set your Desired Due Date: ? × How long will my project take to finish? : Pleas…" at bounding box center [714, 189] width 1191 height 41
click at [284, 185] on p "?" at bounding box center [286, 187] width 28 height 29
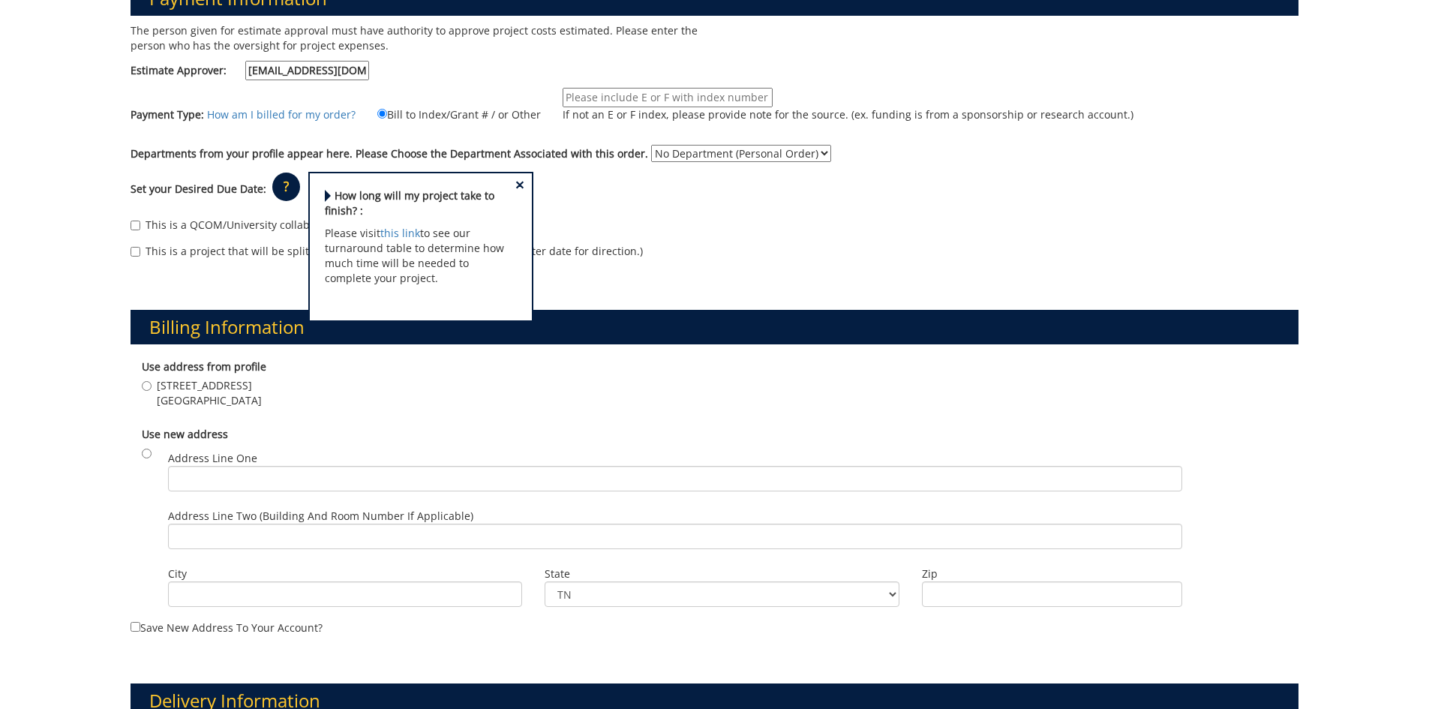
click at [365, 266] on p "Please visit this link to see our turnaround table to determine how much time w…" at bounding box center [421, 256] width 192 height 60
click at [392, 238] on link "this link" at bounding box center [400, 233] width 40 height 14
click at [74, 300] on div "Payment Information The person given for estimate approval must have authority …" at bounding box center [714, 633] width 1429 height 1412
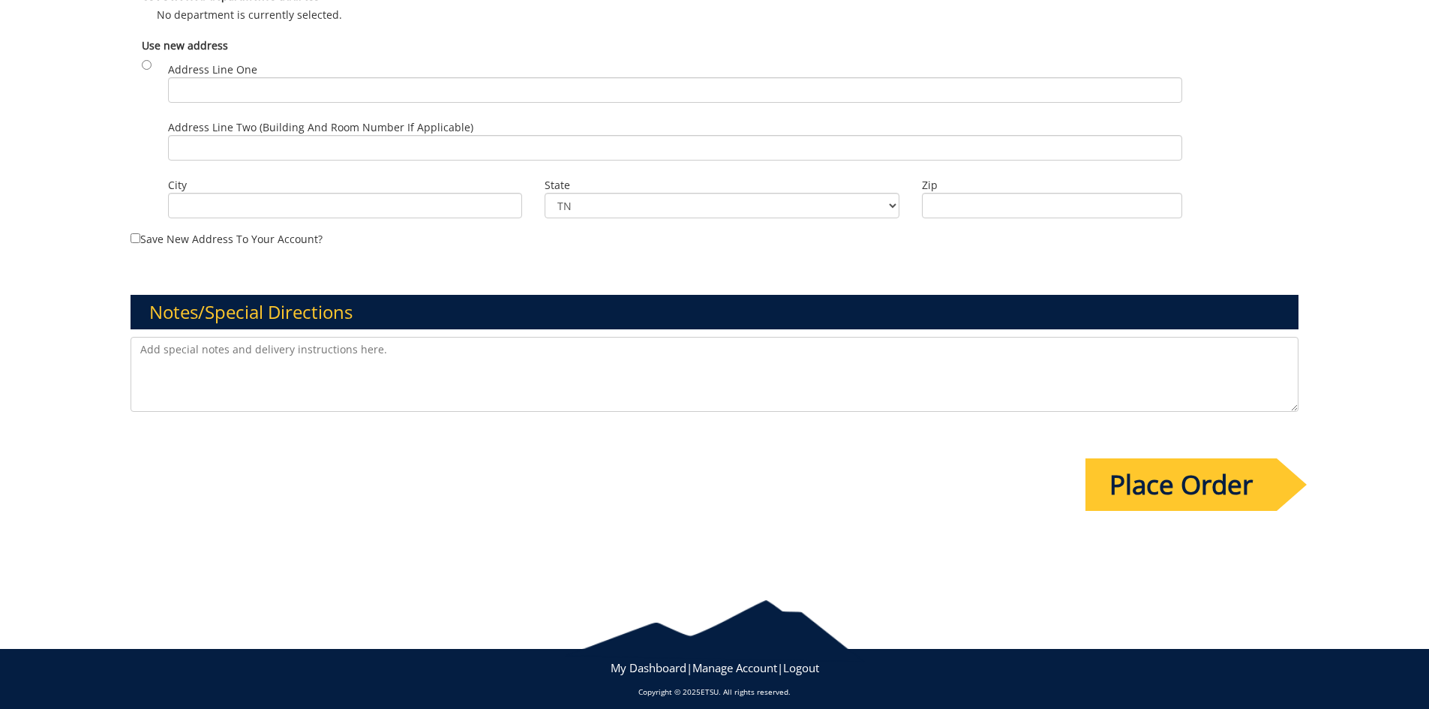
scroll to position [1004, 0]
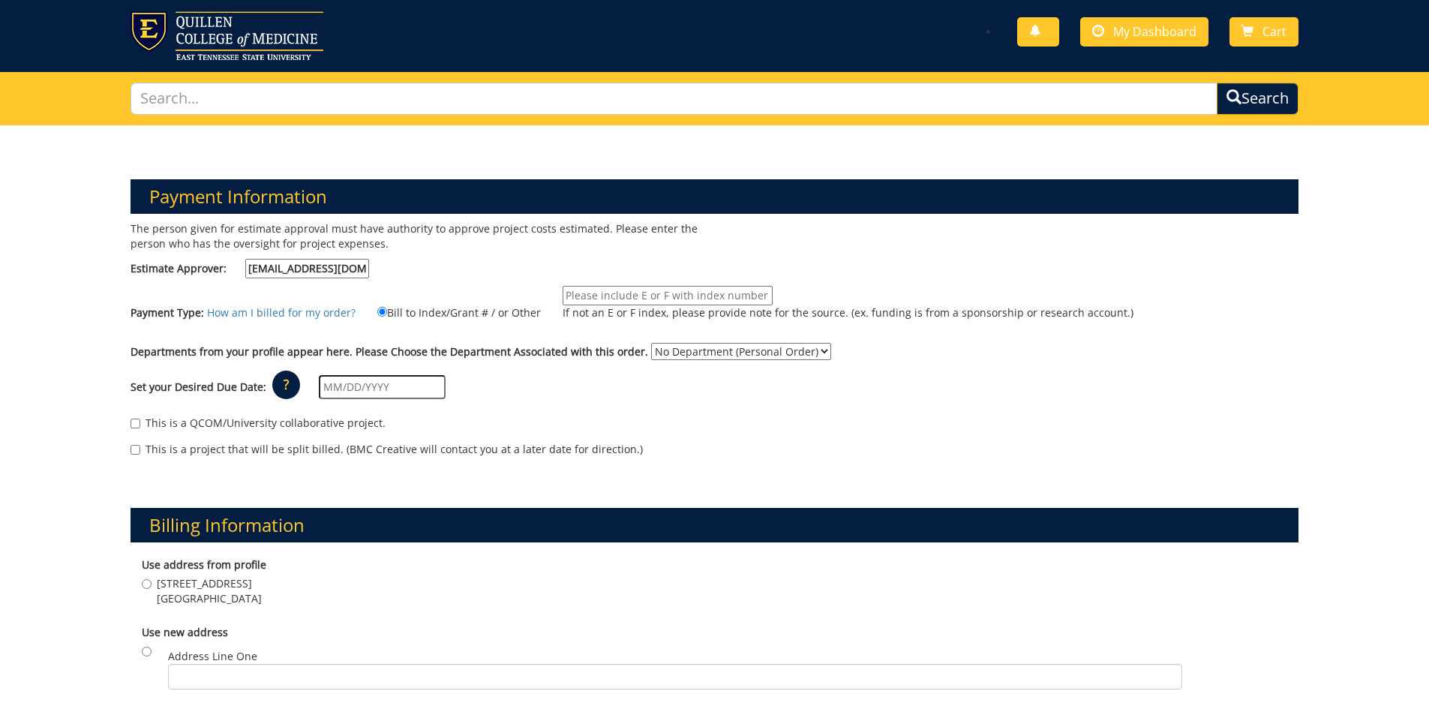
scroll to position [0, 0]
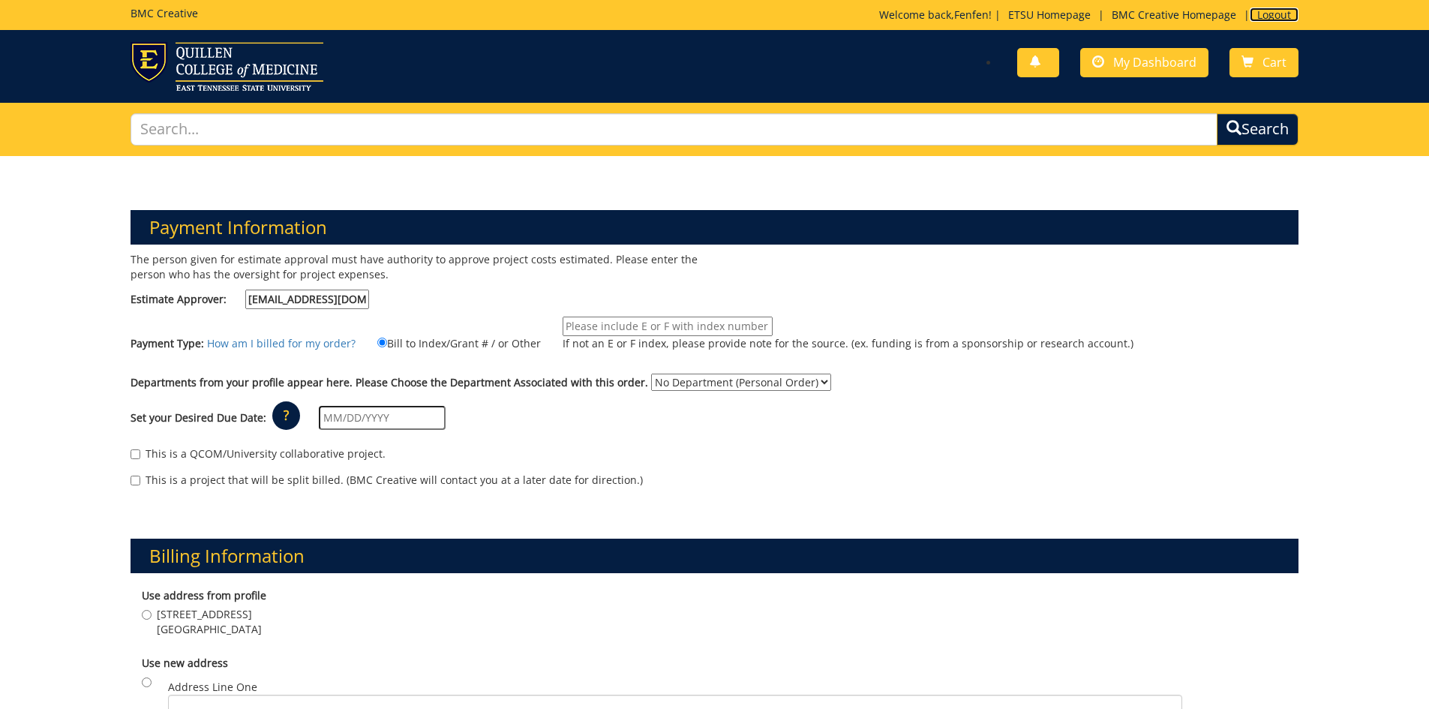
click at [1283, 17] on link "Logout" at bounding box center [1274, 15] width 49 height 14
